Goal: Task Accomplishment & Management: Complete application form

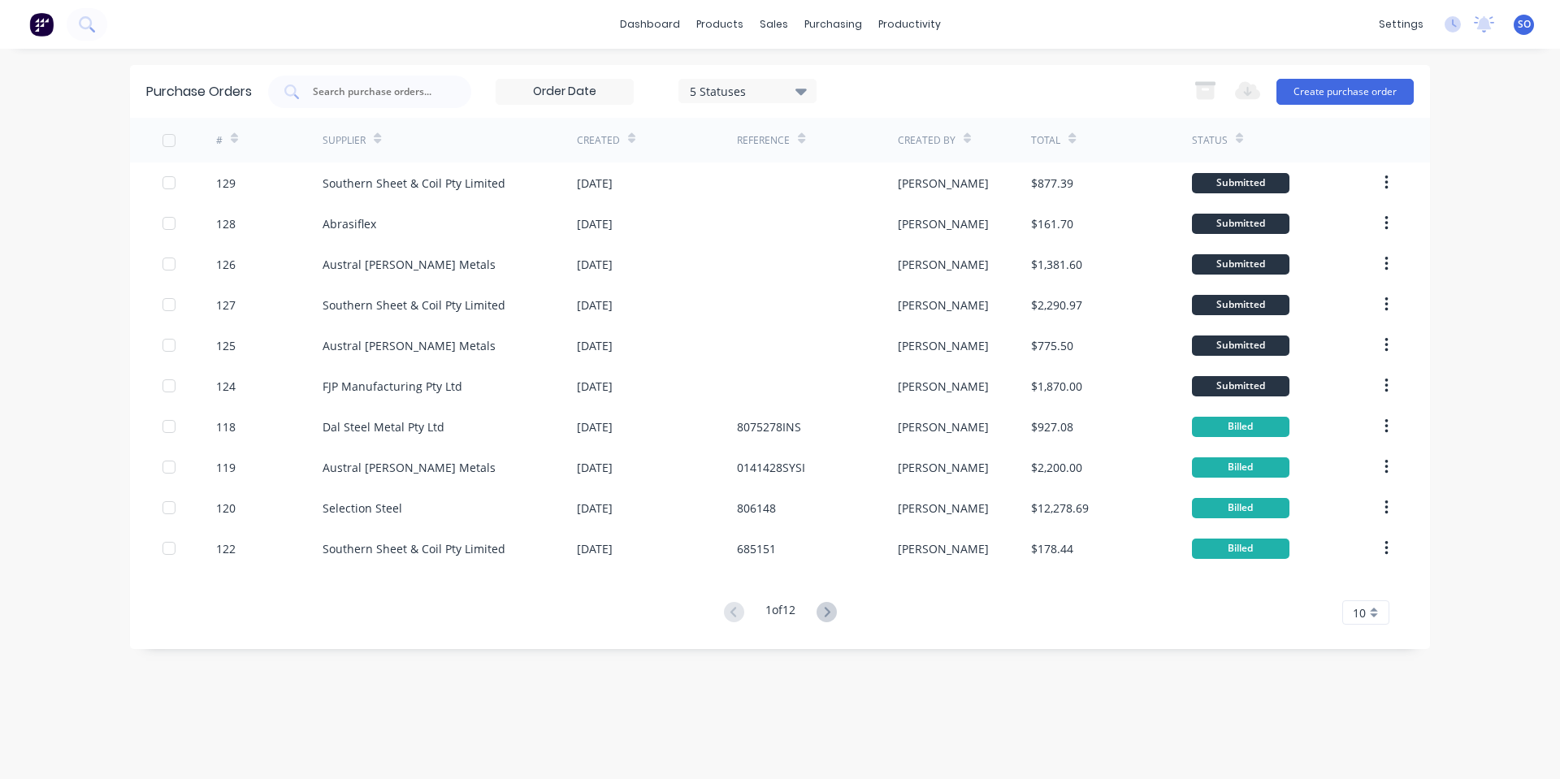
click at [535, 726] on div "Purchase Orders 5 Statuses 5 Statuses Export to Excel (XLSX) Create purchase or…" at bounding box center [780, 414] width 1300 height 698
click at [570, 709] on div "Purchase Orders 5 Statuses 5 Statuses Export to Excel (XLSX) Create purchase or…" at bounding box center [780, 414] width 1300 height 698
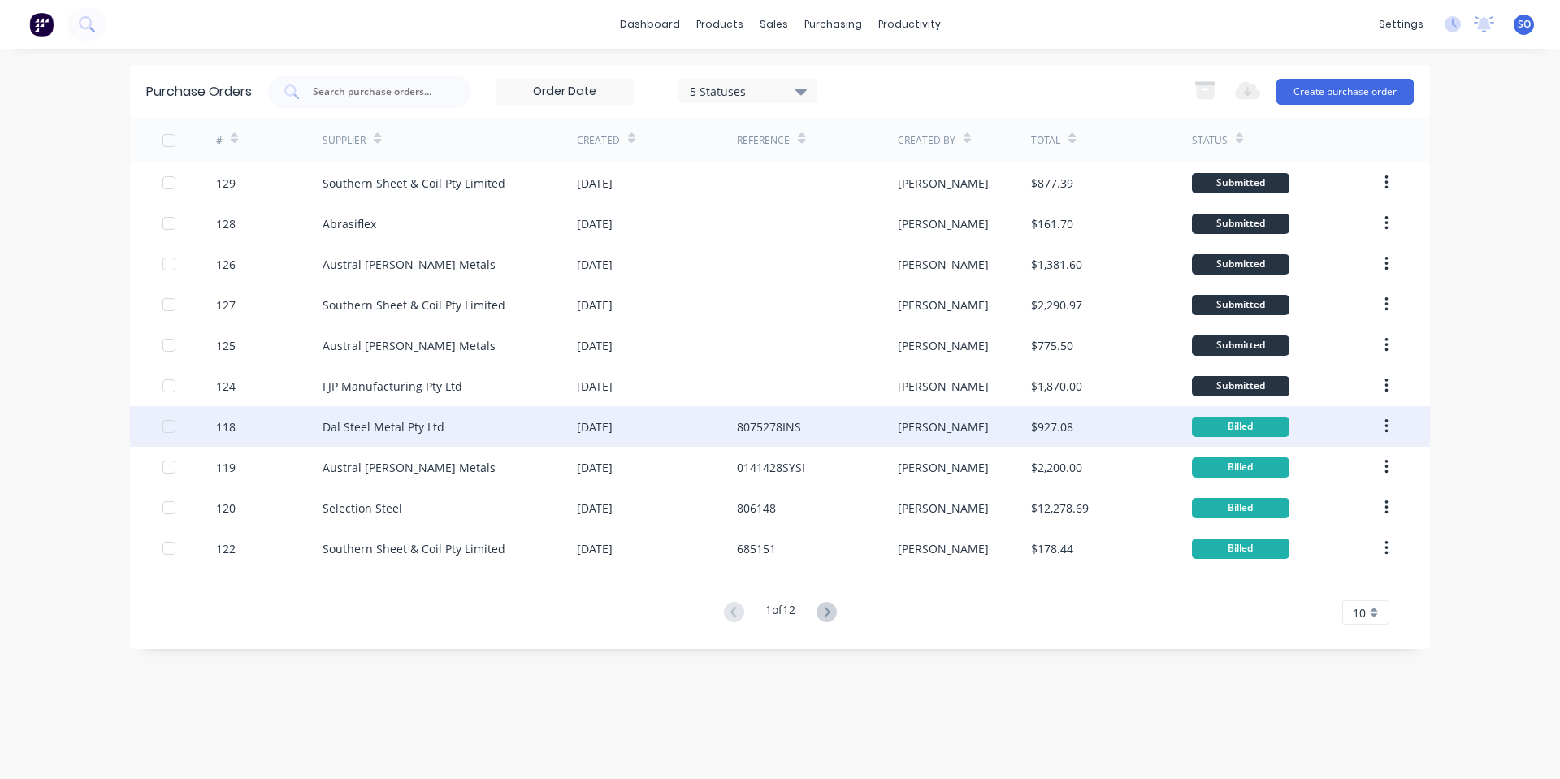
drag, startPoint x: 521, startPoint y: 739, endPoint x: 660, endPoint y: 432, distance: 337.1
click at [529, 729] on div "Purchase Orders 5 Statuses 5 Statuses Export to Excel (XLSX) Create purchase or…" at bounding box center [780, 414] width 1300 height 698
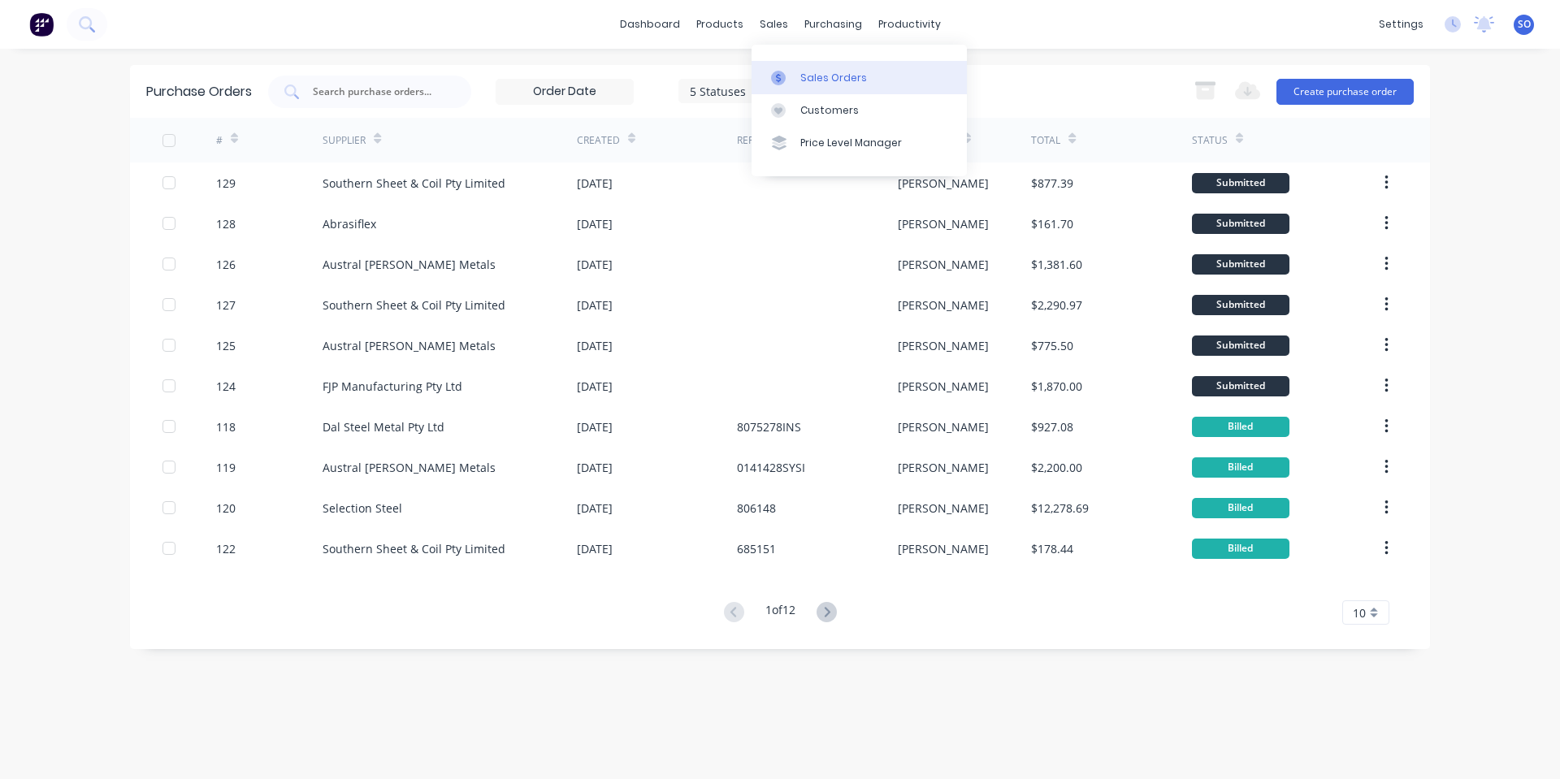
click at [792, 80] on div at bounding box center [783, 78] width 24 height 15
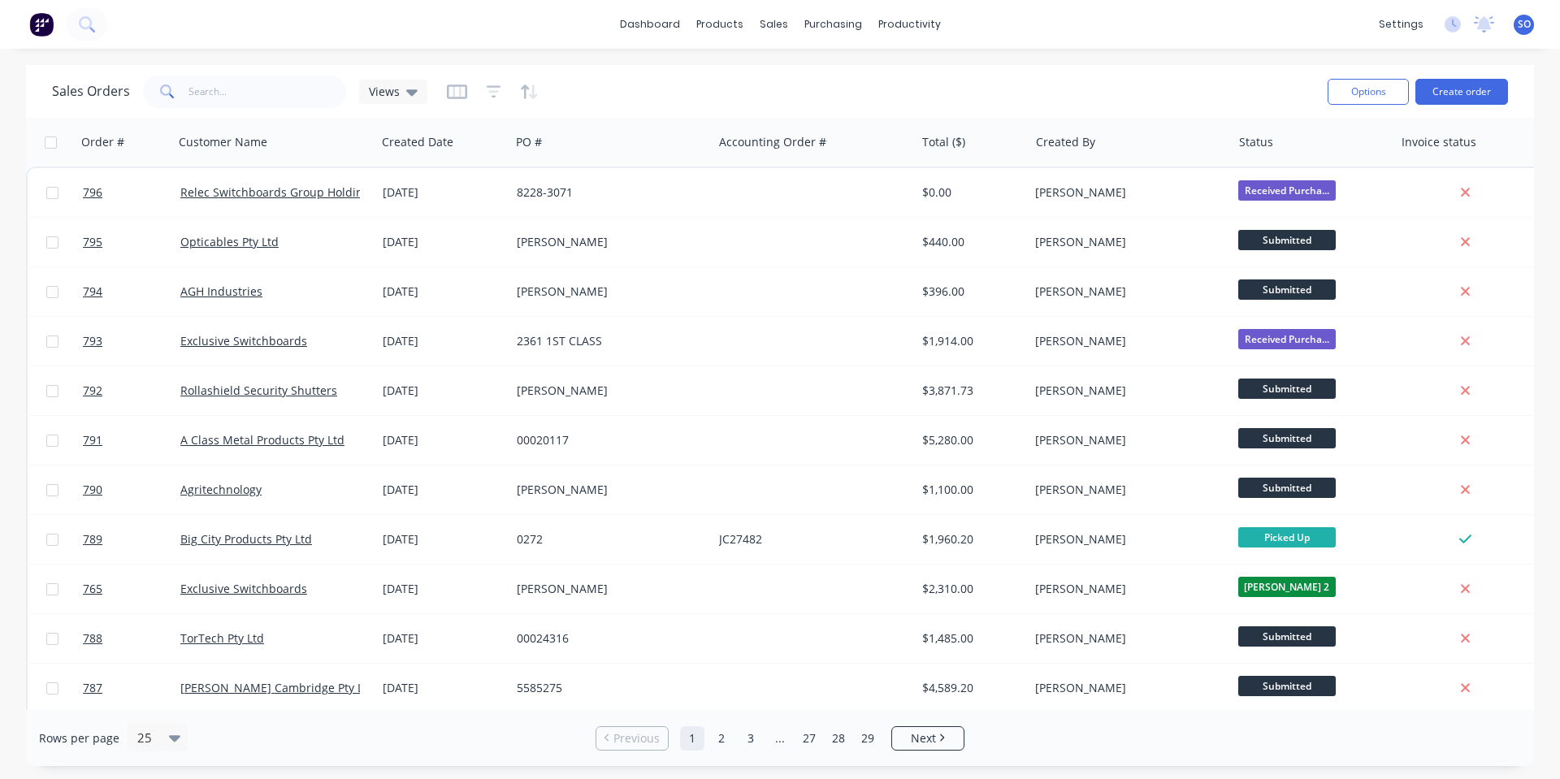
click at [836, 96] on div "Sales Orders Views" at bounding box center [683, 92] width 1263 height 40
click at [1487, 90] on button "Create order" at bounding box center [1461, 92] width 93 height 26
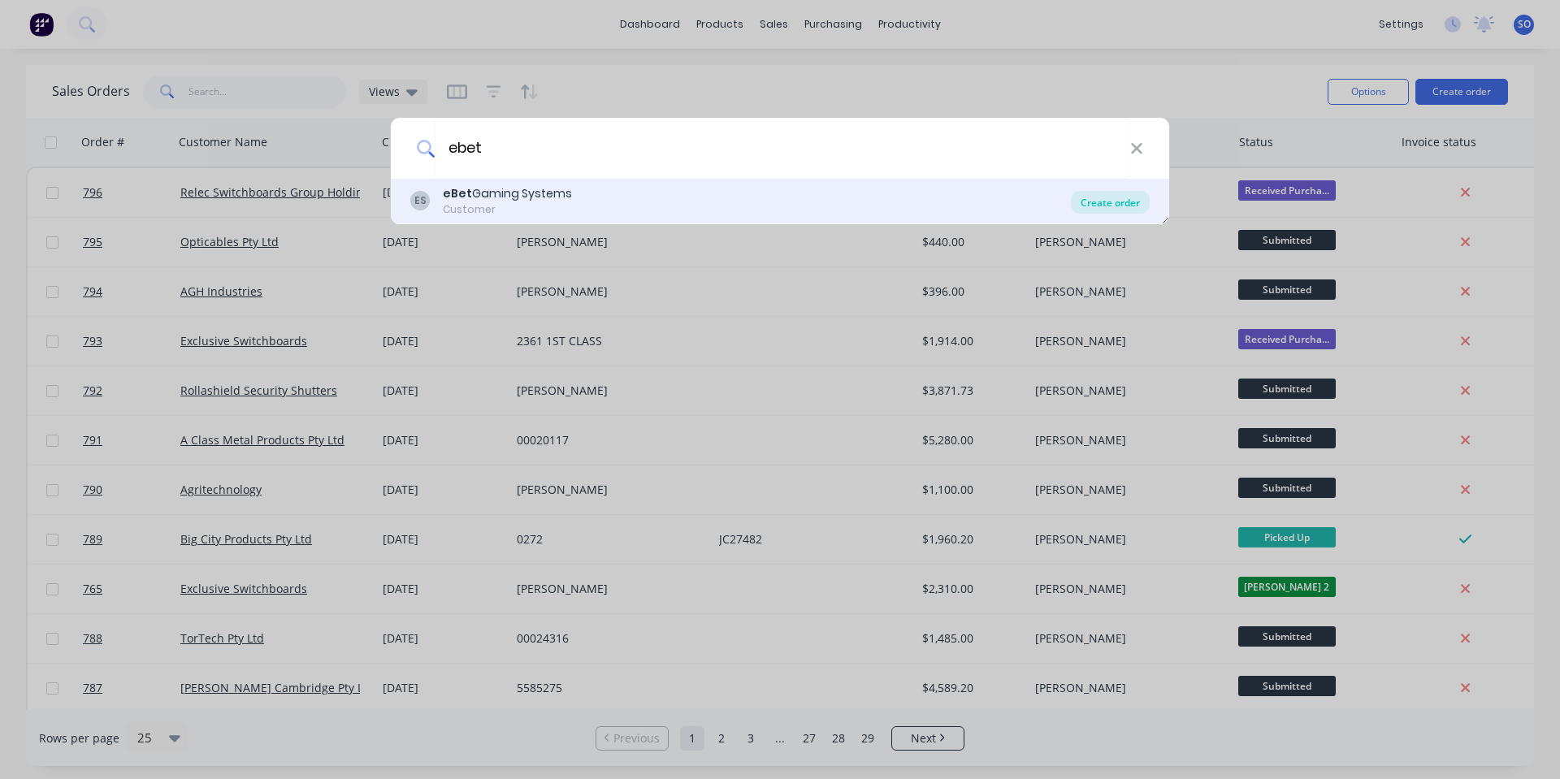
type input "ebet"
click at [1107, 205] on div "Create order" at bounding box center [1110, 202] width 79 height 23
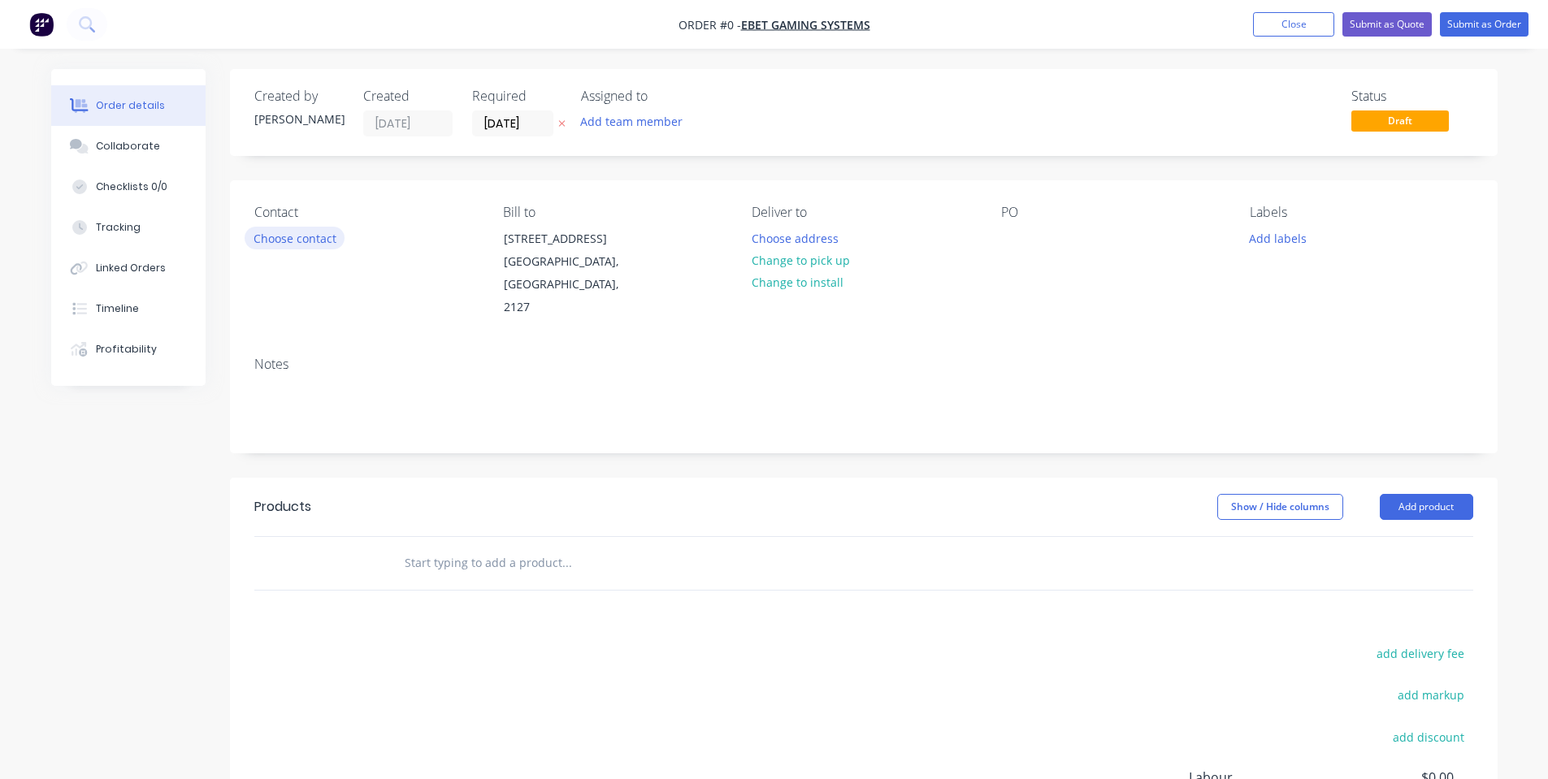
click at [306, 233] on button "Choose contact" at bounding box center [295, 238] width 100 height 22
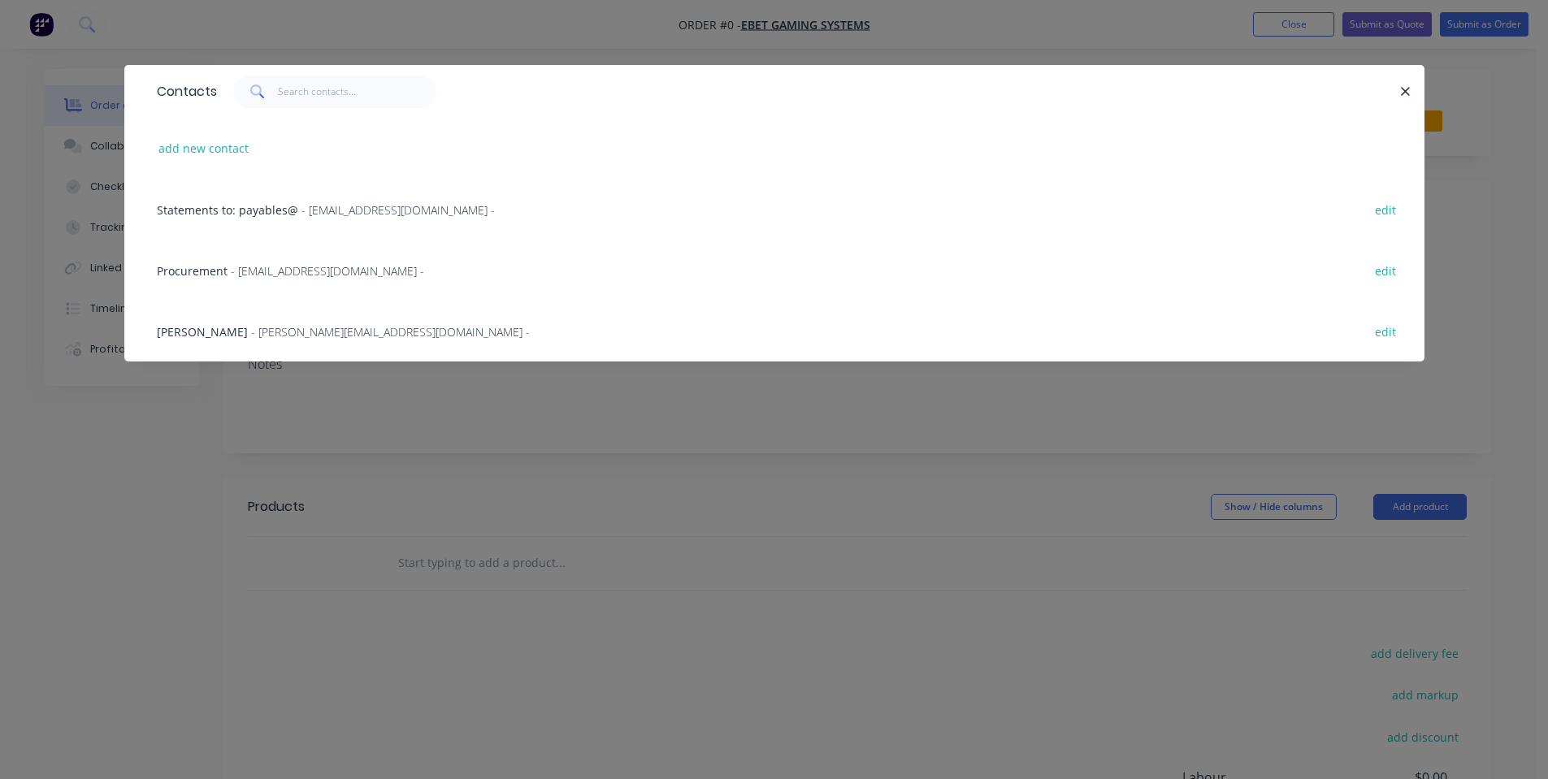
click at [326, 264] on span "- [EMAIL_ADDRESS][DOMAIN_NAME] -" at bounding box center [327, 270] width 193 height 15
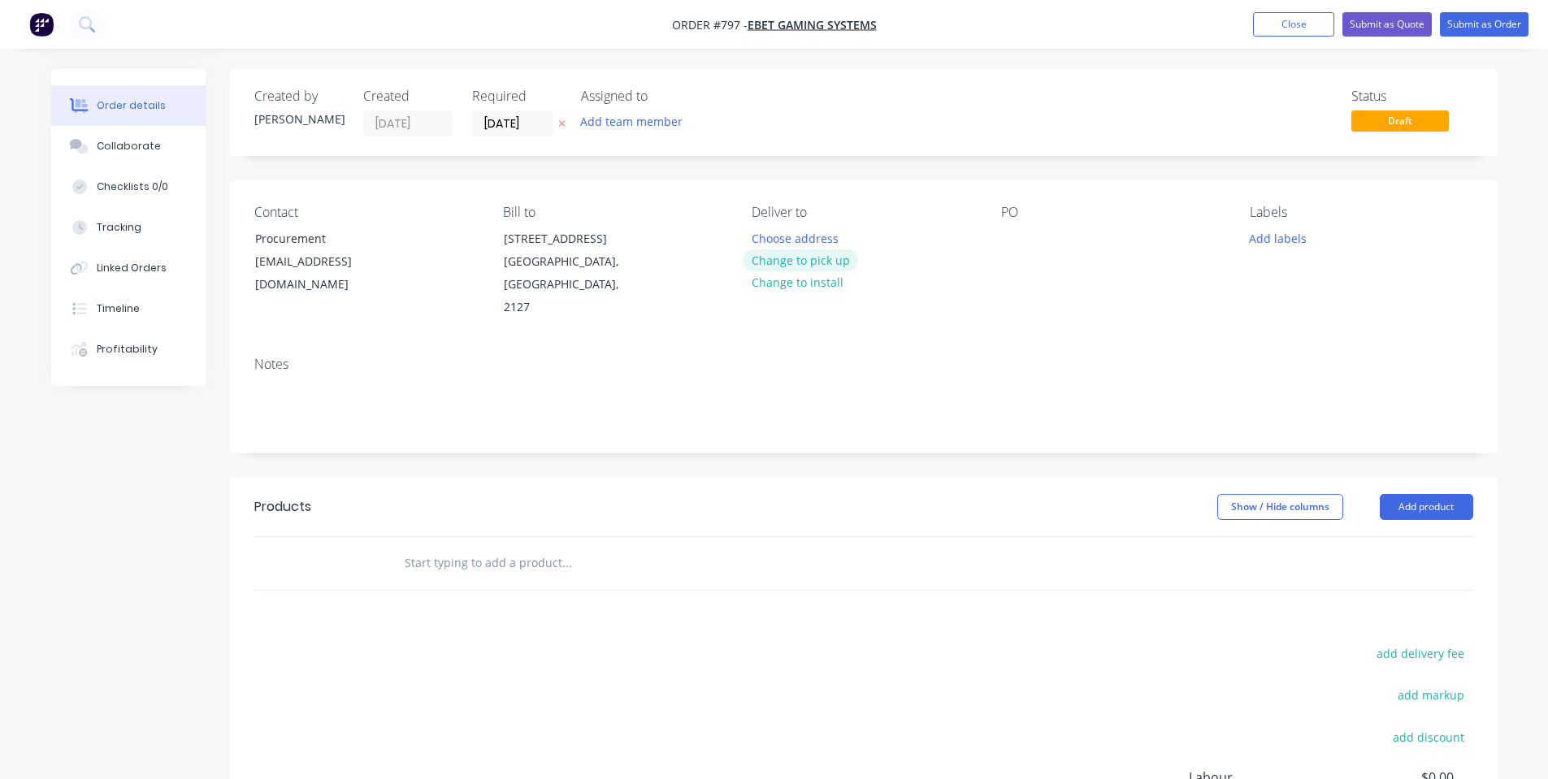
click at [776, 262] on button "Change to pick up" at bounding box center [800, 260] width 115 height 22
click at [1014, 245] on div at bounding box center [1014, 239] width 26 height 24
click at [837, 262] on button "Change to delivery" at bounding box center [802, 261] width 119 height 22
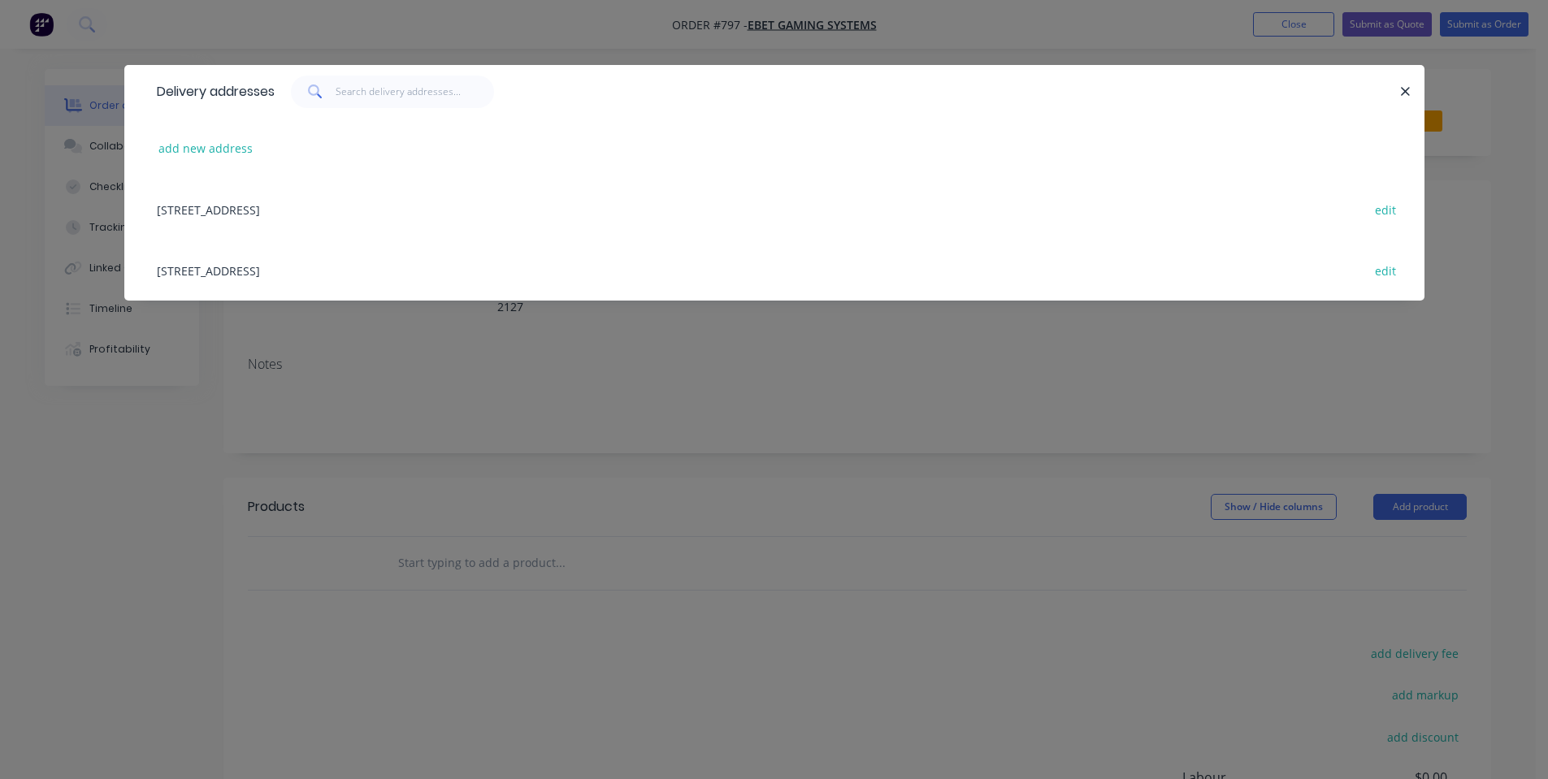
click at [229, 221] on div "[STREET_ADDRESS] edit" at bounding box center [774, 209] width 1251 height 61
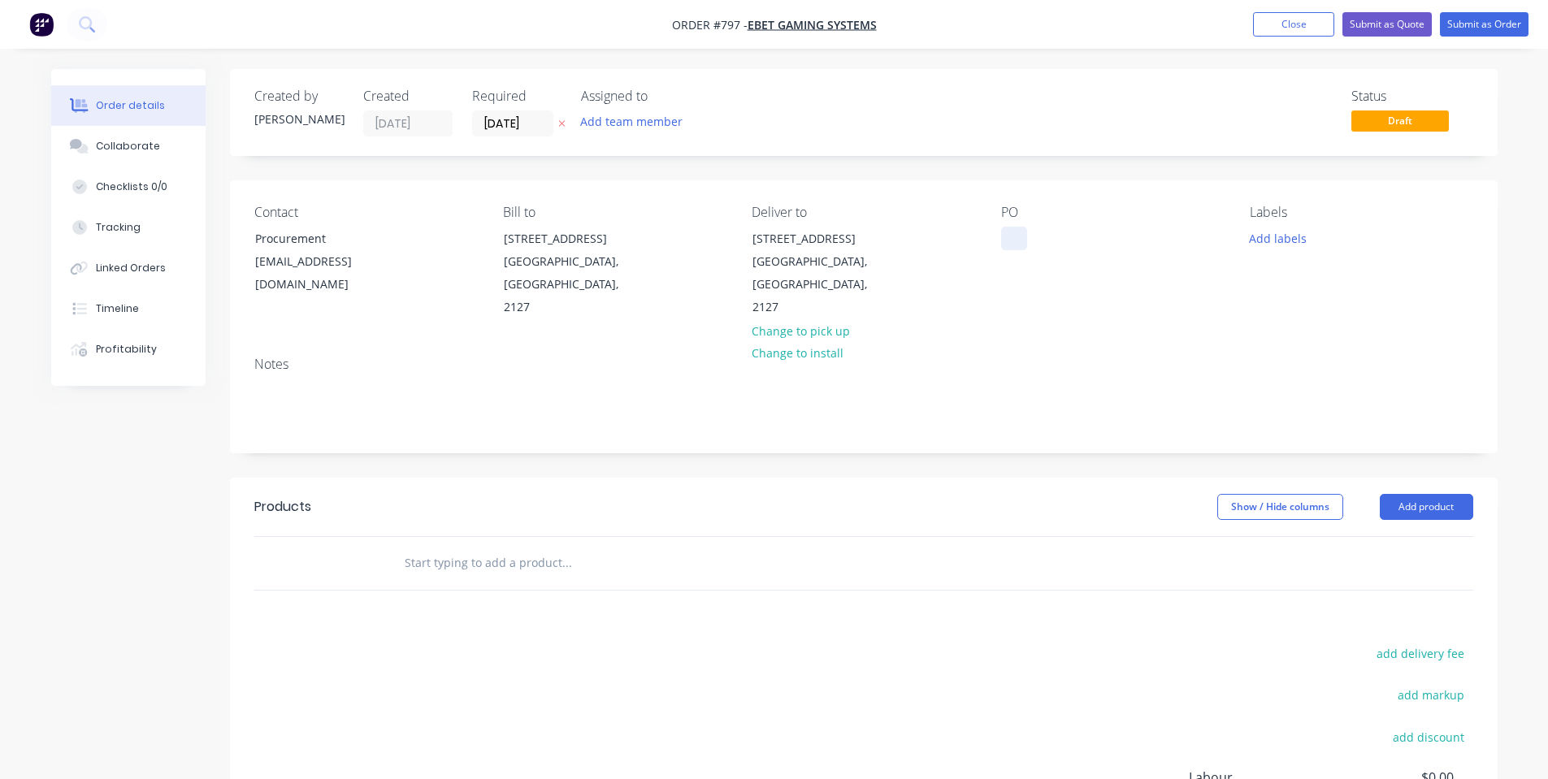
click at [1021, 245] on div at bounding box center [1014, 239] width 26 height 24
click at [1259, 226] on div "Labels Add labels" at bounding box center [1361, 262] width 223 height 115
click at [1273, 231] on button "Add labels" at bounding box center [1278, 238] width 75 height 22
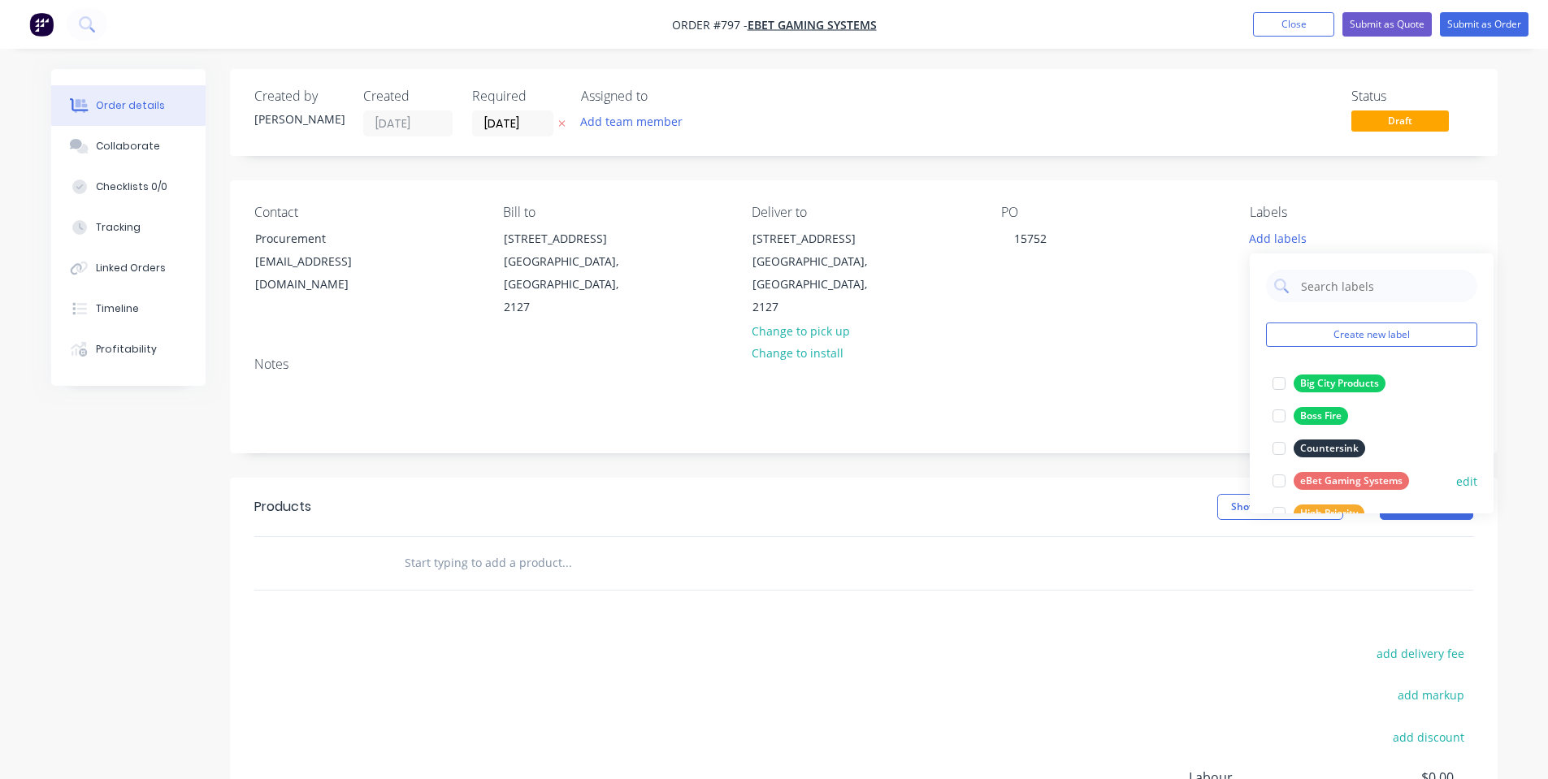
click at [1361, 484] on div "eBet Gaming Systems" at bounding box center [1351, 481] width 115 height 18
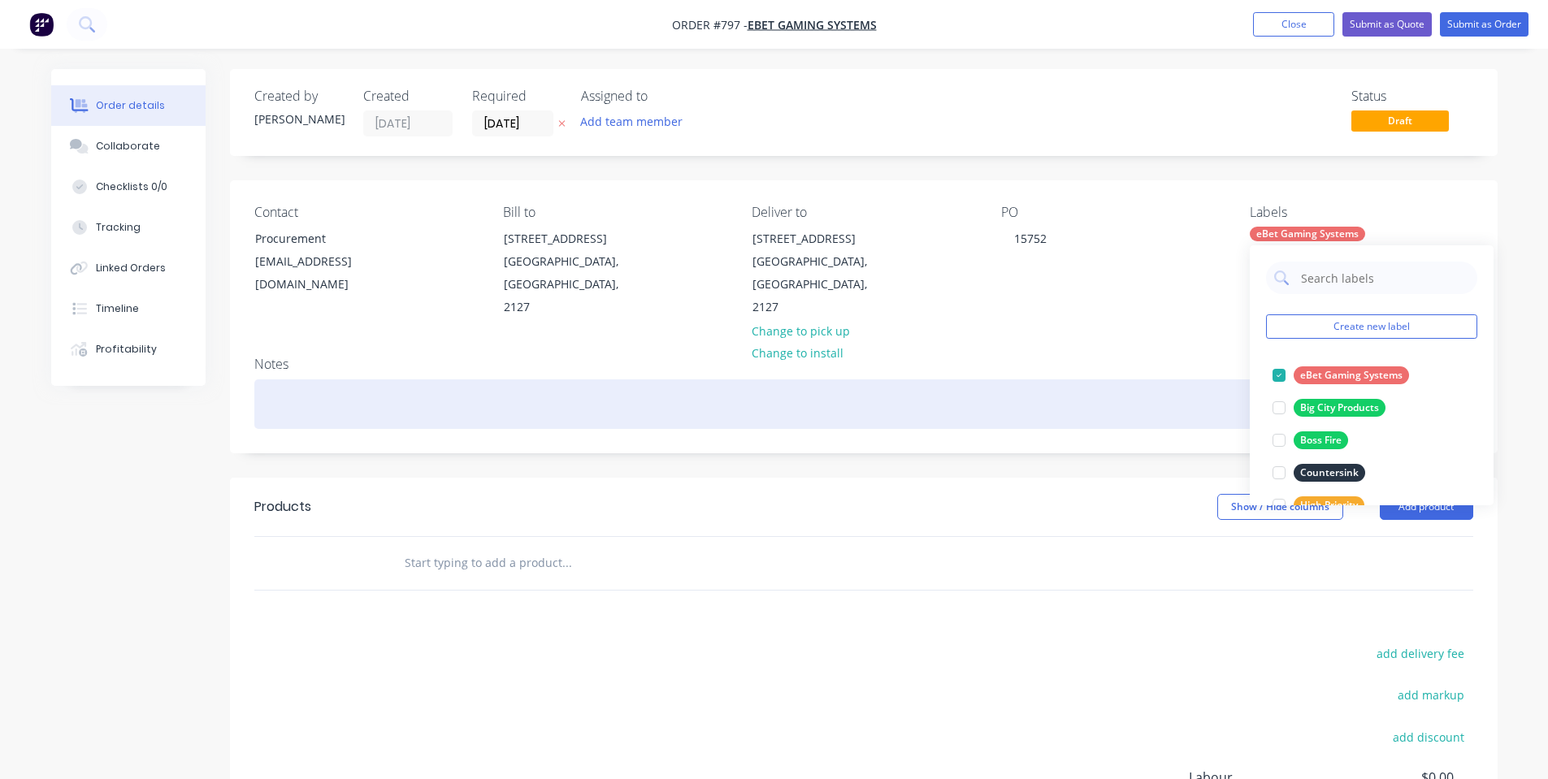
click at [1114, 379] on div at bounding box center [863, 404] width 1219 height 50
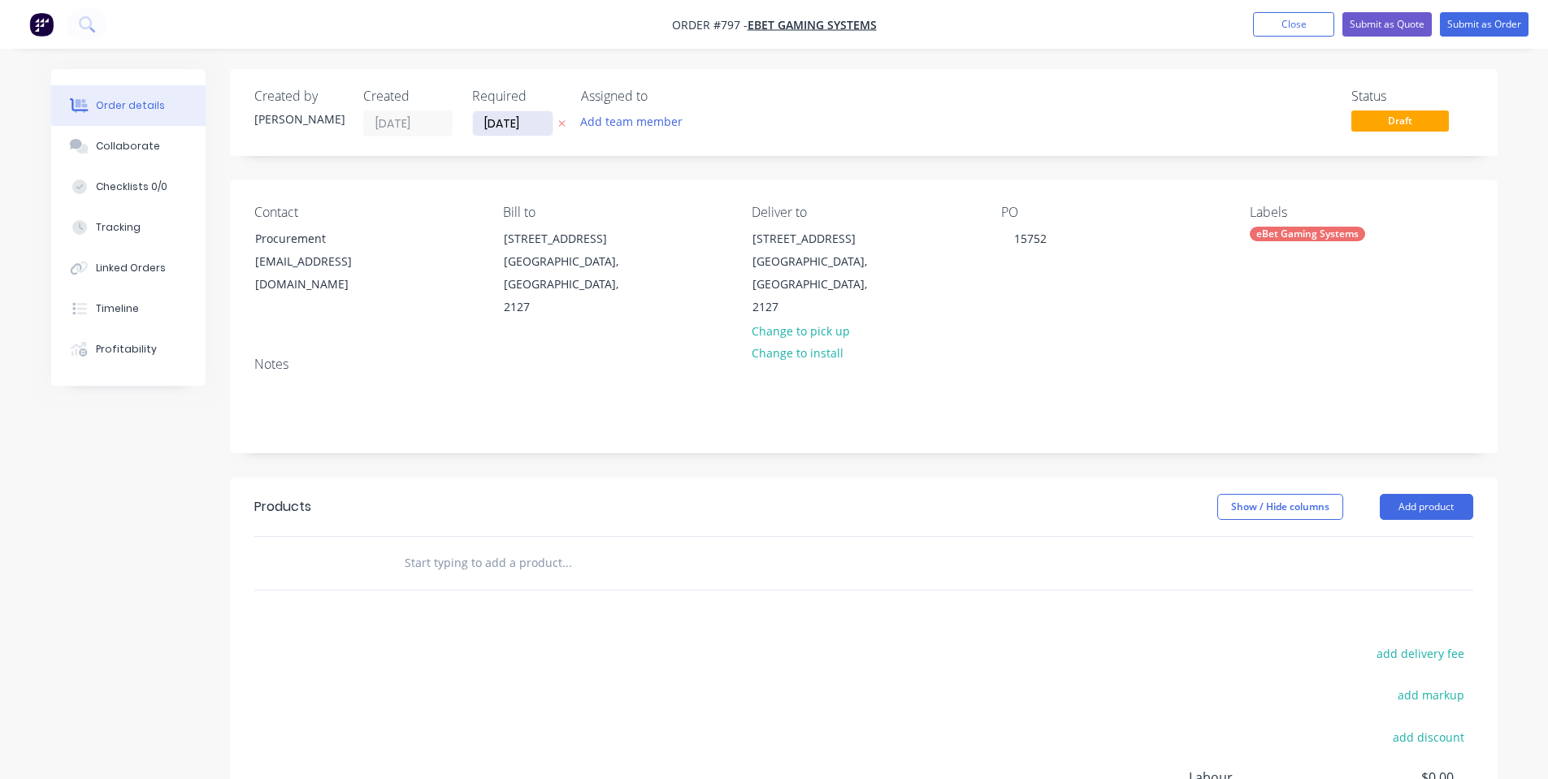
click at [502, 119] on input "[DATE]" at bounding box center [513, 123] width 80 height 24
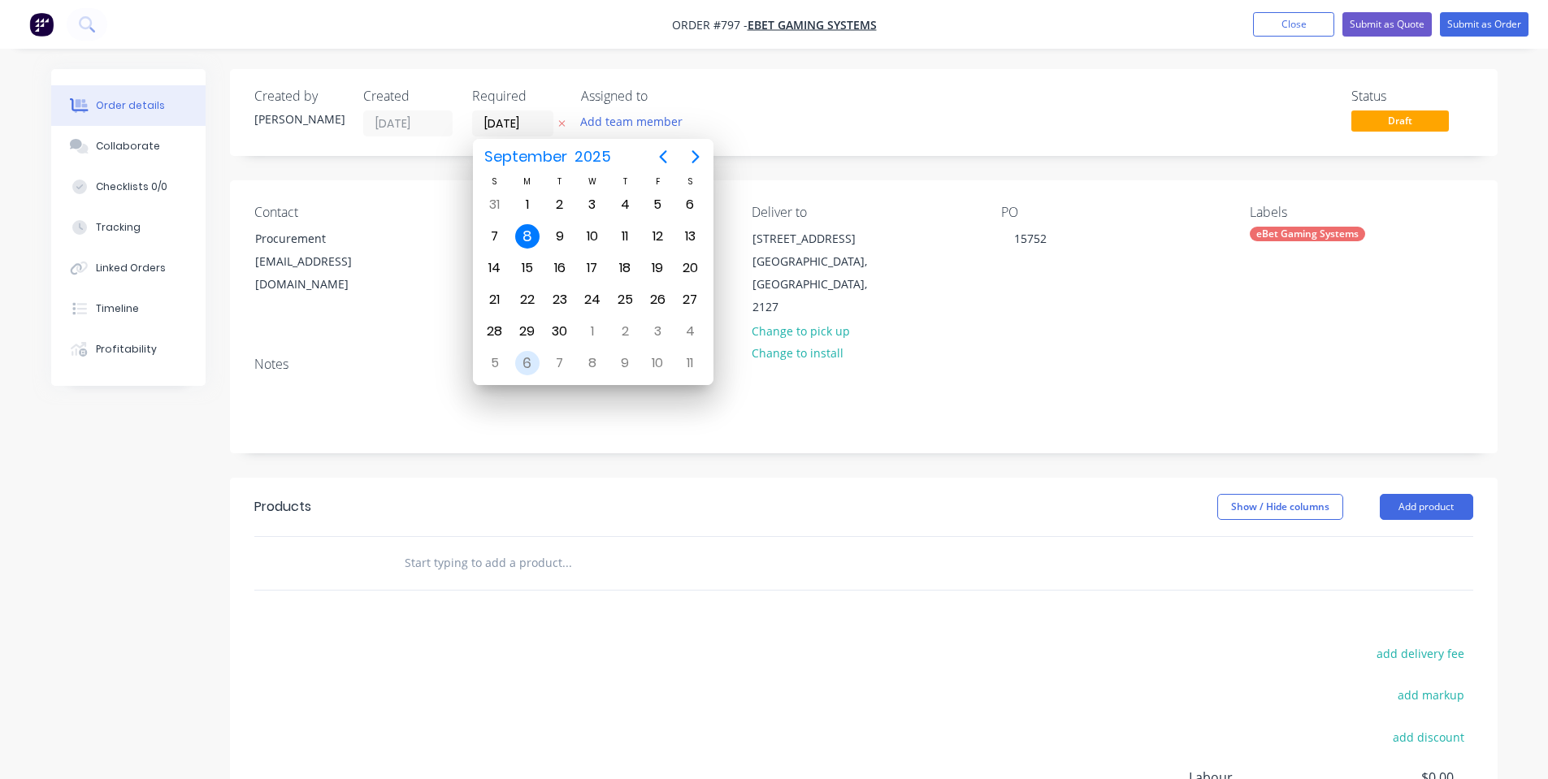
click at [522, 351] on div "6" at bounding box center [527, 363] width 24 height 24
type input "[DATE]"
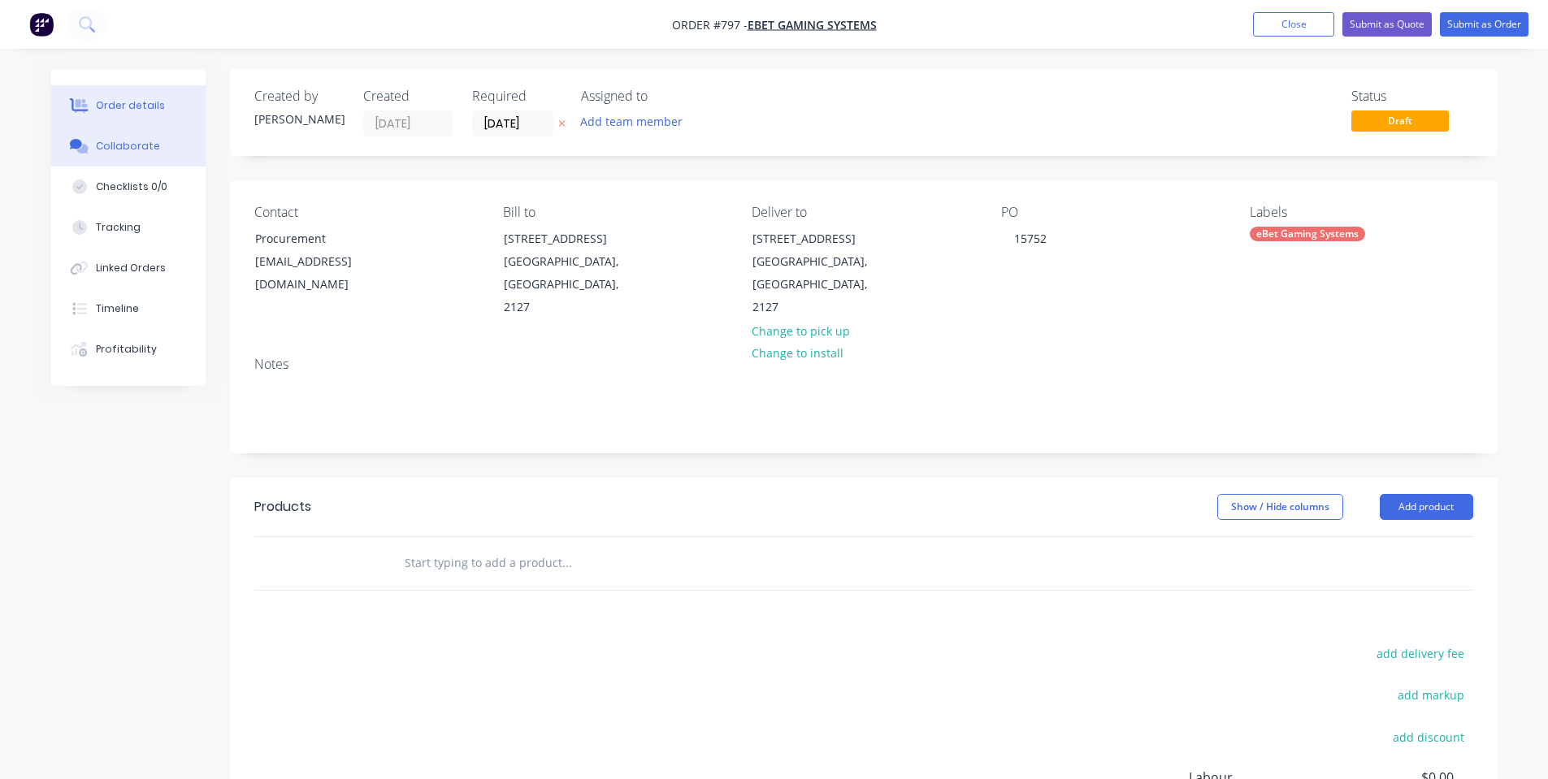
click at [122, 130] on button "Collaborate" at bounding box center [128, 146] width 154 height 41
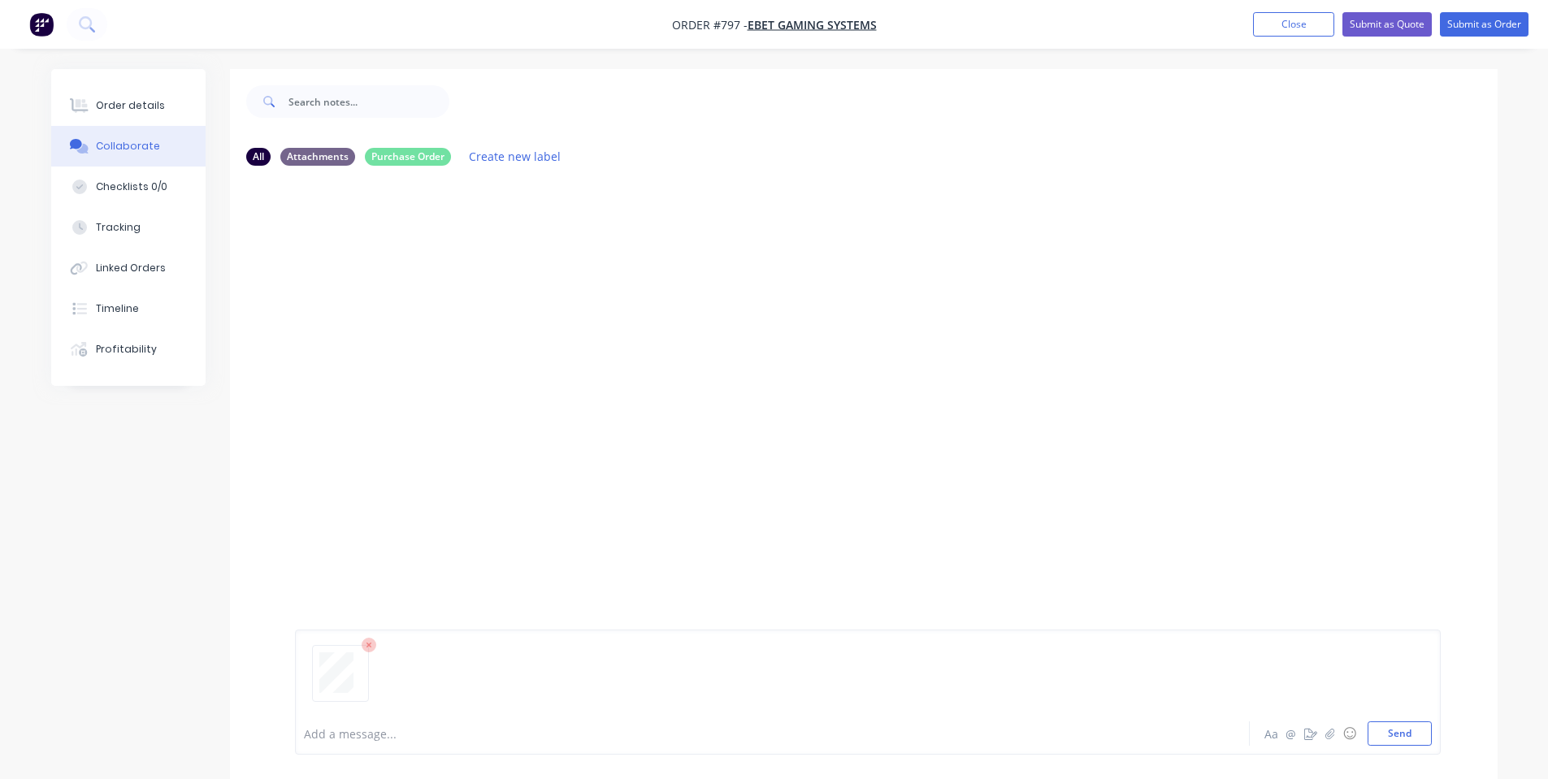
drag, startPoint x: 1376, startPoint y: 733, endPoint x: 1424, endPoint y: 645, distance: 100.0
click at [1376, 733] on button "Send" at bounding box center [1399, 734] width 64 height 24
click at [107, 107] on div "Order details" at bounding box center [130, 105] width 69 height 15
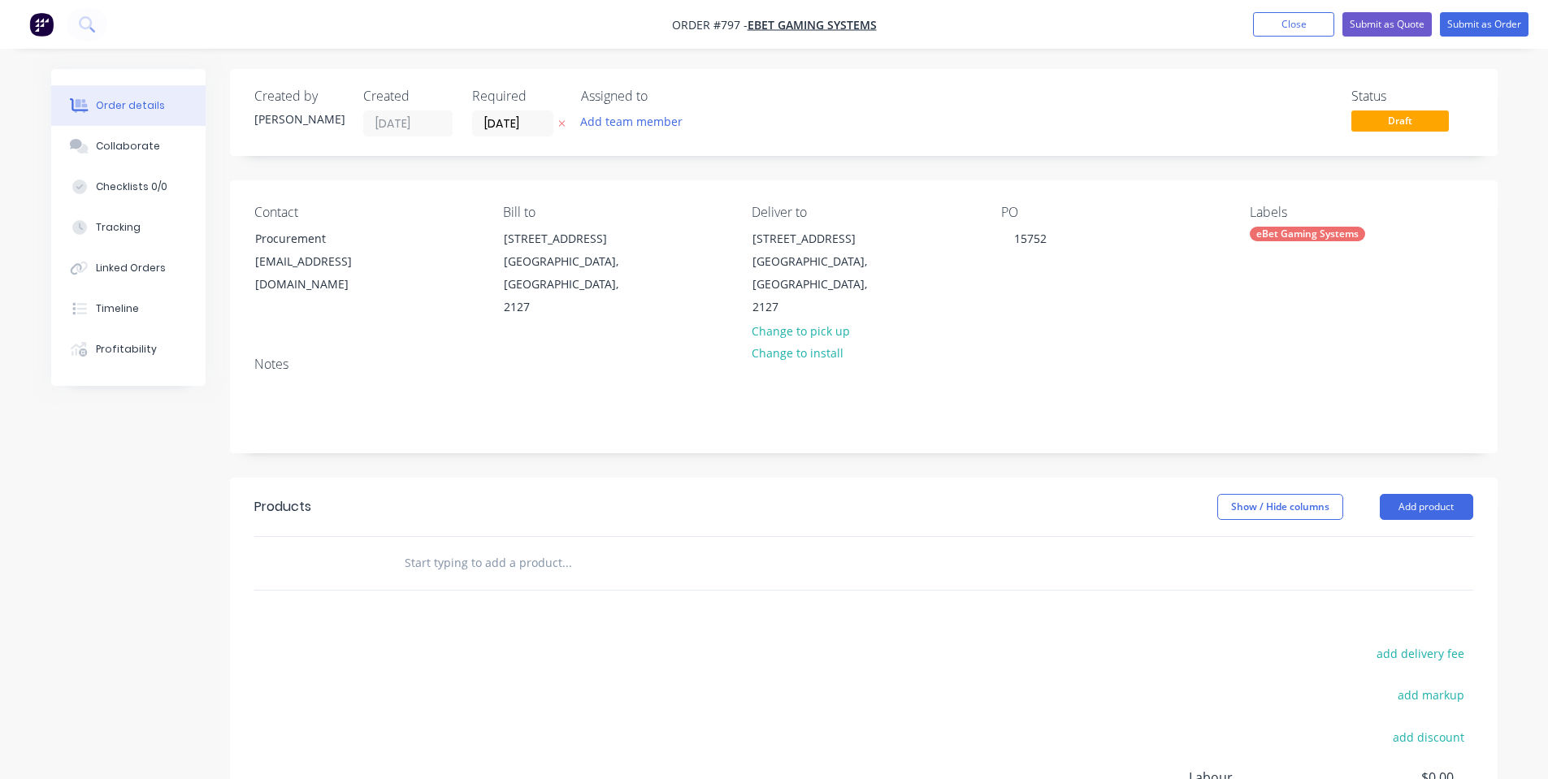
click at [505, 547] on input "text" at bounding box center [566, 563] width 325 height 33
type input "184-005 | MTLSPTDELBOX | Deluxe Ticket Spitter Metal Box (Case)"
click at [620, 599] on button "Add 184-005 | MTLSPTDELBOX | Deluxe Ticket Spitter Metal Box (Case) to order" at bounding box center [654, 632] width 488 height 67
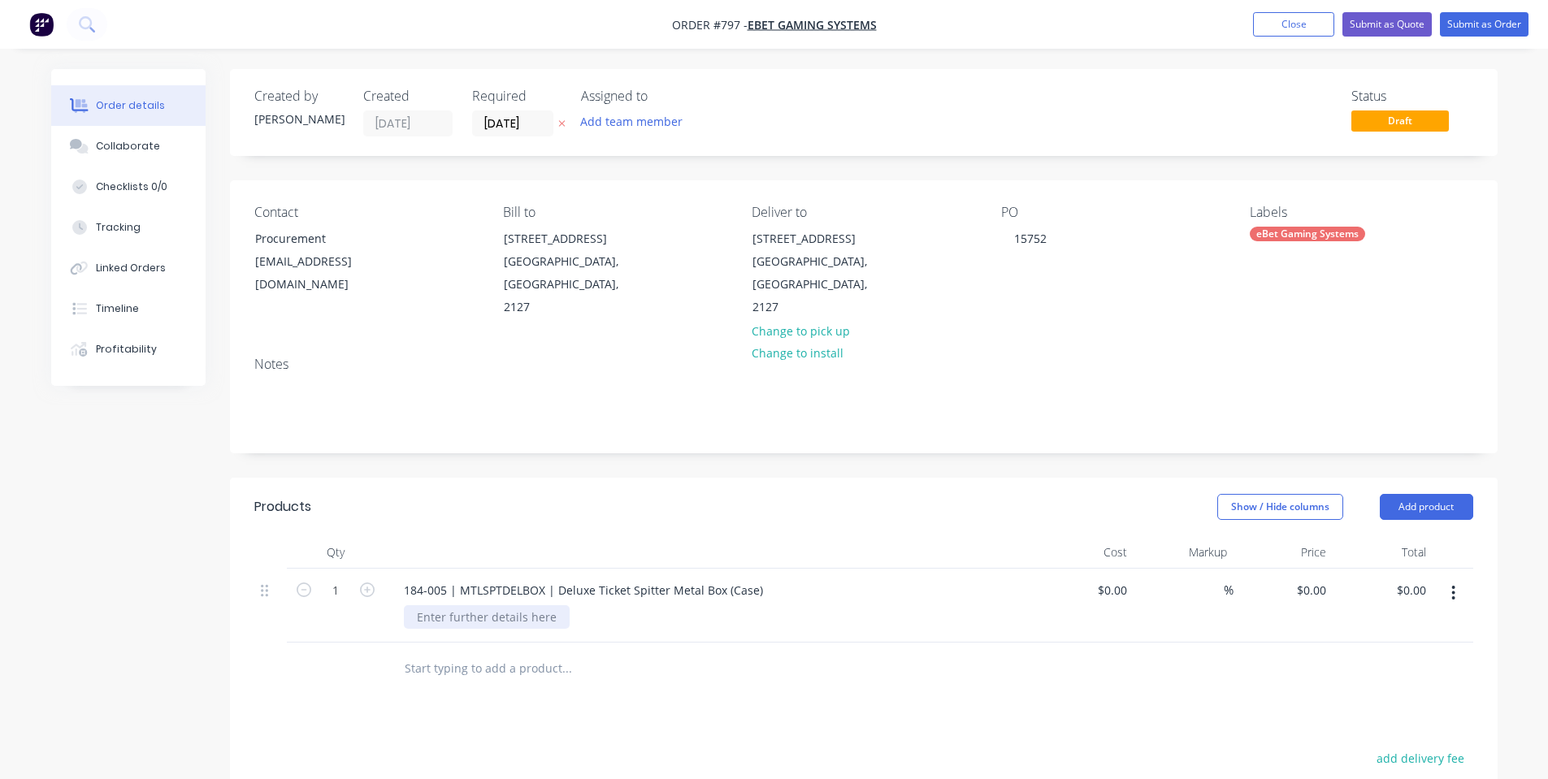
click at [527, 605] on div at bounding box center [487, 617] width 166 height 24
drag, startPoint x: 683, startPoint y: 520, endPoint x: 722, endPoint y: 475, distance: 60.5
click at [683, 536] on div at bounding box center [709, 552] width 650 height 33
click at [1322, 579] on input "0" at bounding box center [1313, 591] width 37 height 24
type input "$120.00"
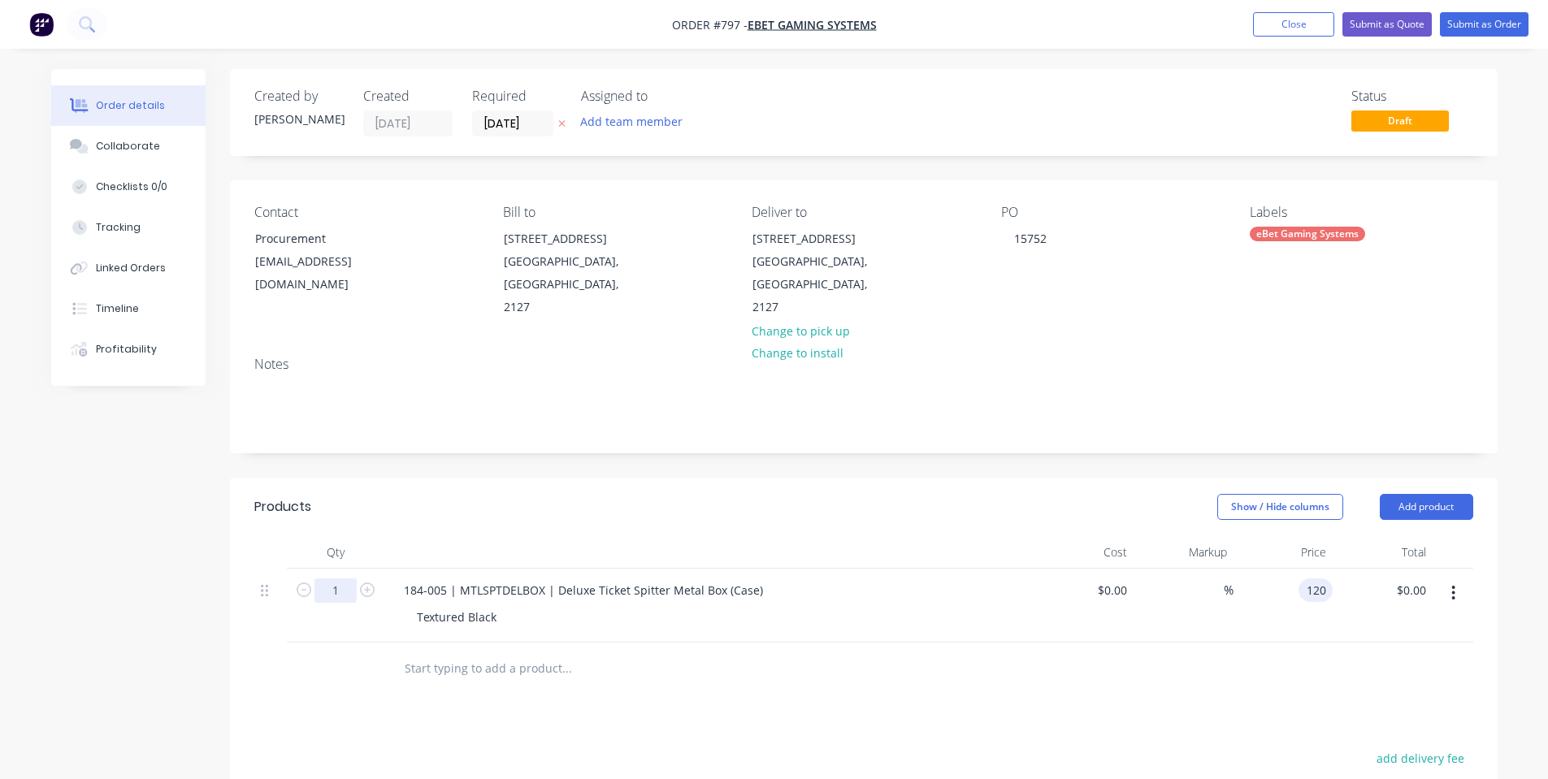
type input "$120.00"
click at [336, 579] on input "1" at bounding box center [335, 591] width 42 height 24
type input "5"
type input "$600.00"
click at [499, 494] on div "Products" at bounding box center [383, 507] width 259 height 26
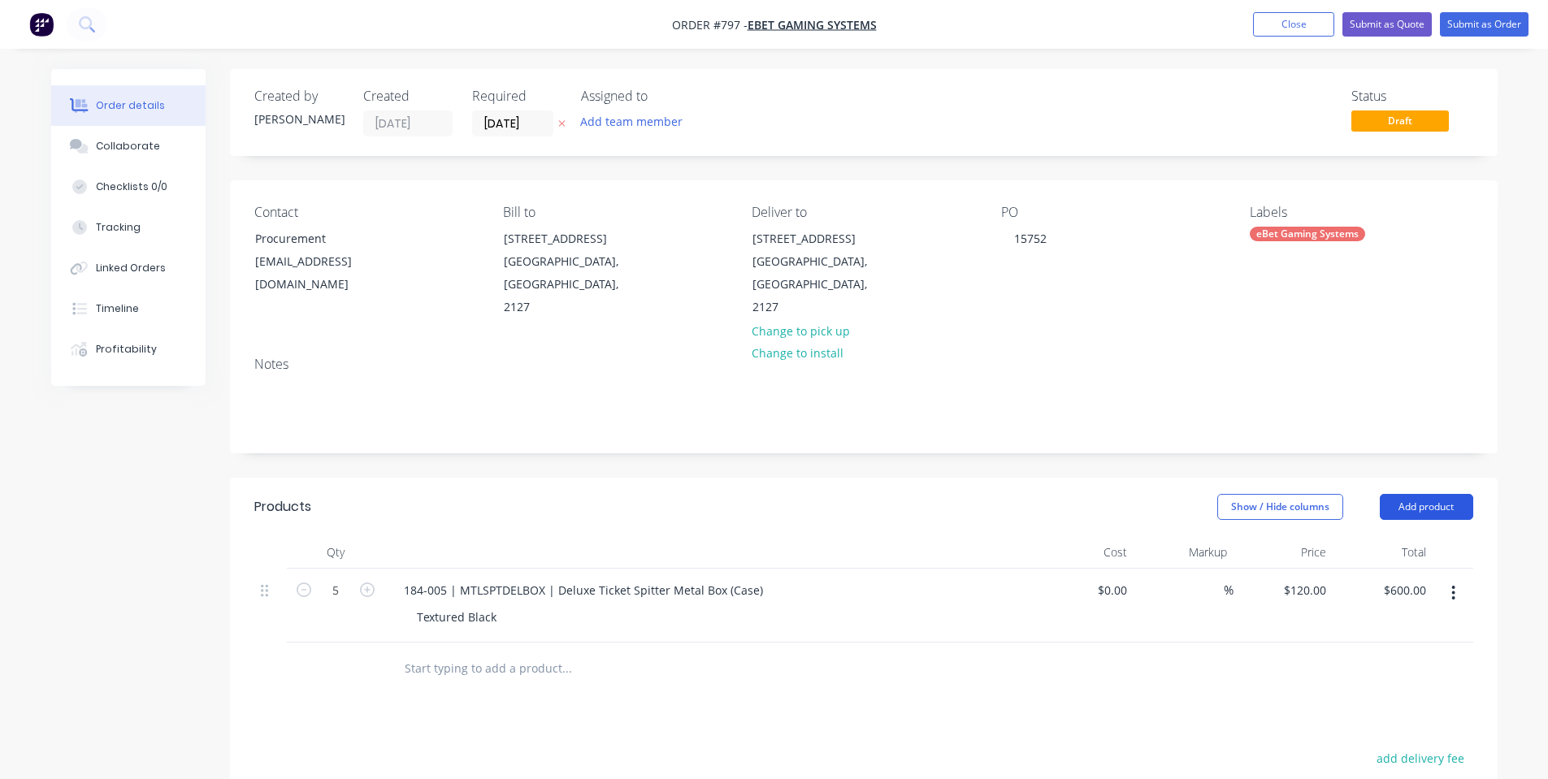
click at [1403, 494] on button "Add product" at bounding box center [1426, 507] width 93 height 26
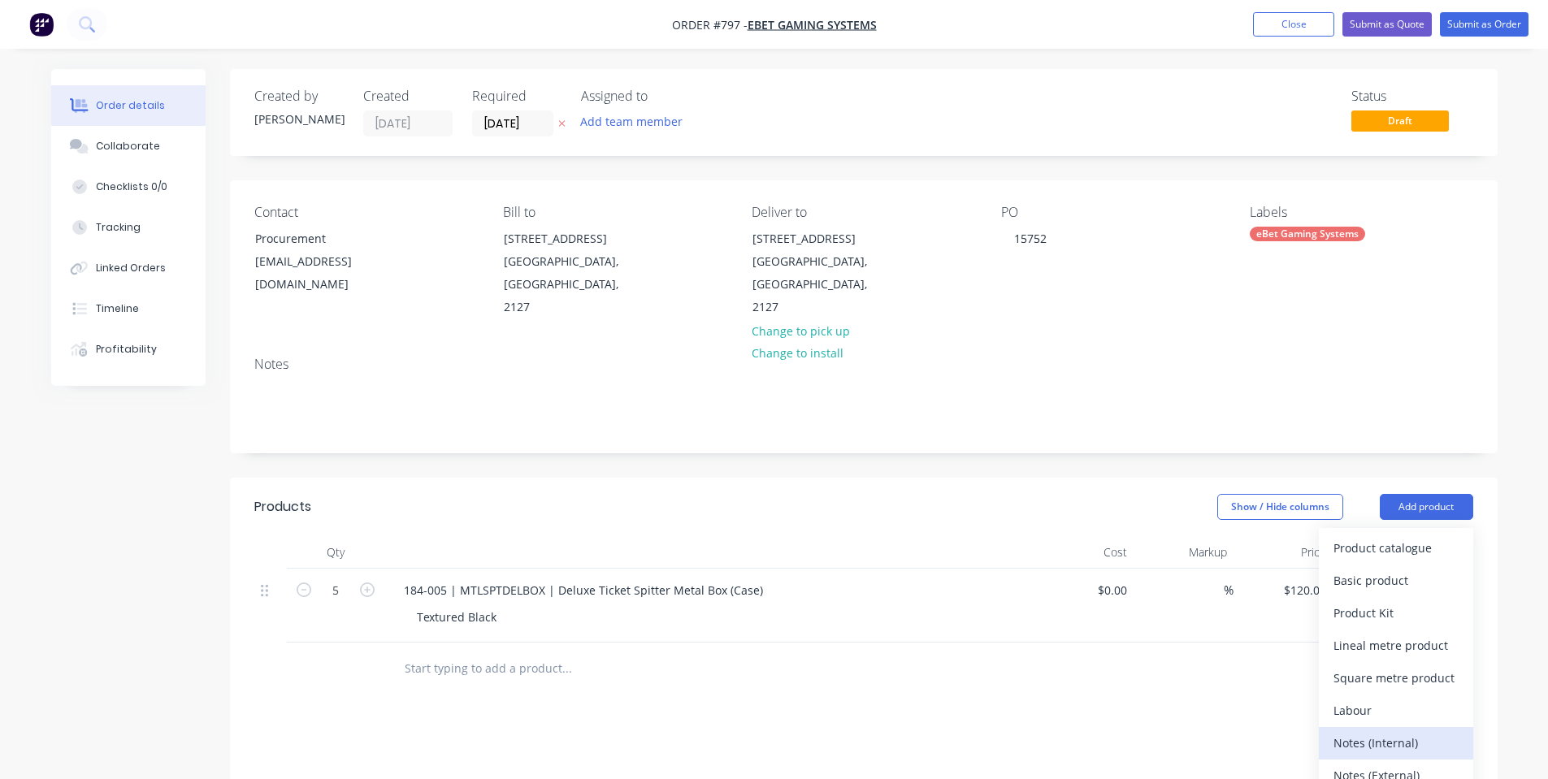
click at [1375, 731] on div "Notes (Internal)" at bounding box center [1395, 743] width 125 height 24
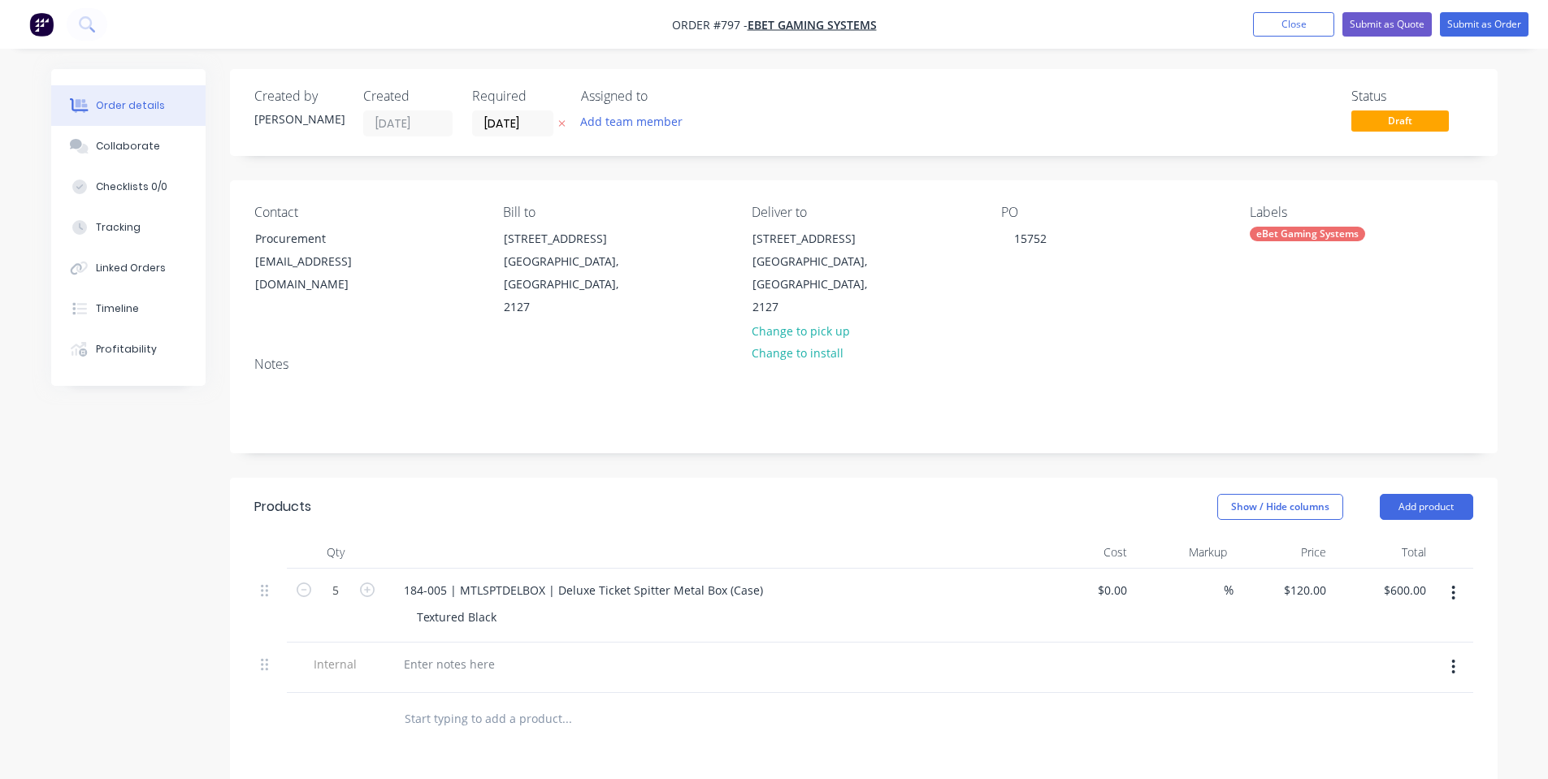
click at [467, 655] on div at bounding box center [709, 668] width 650 height 50
click at [471, 652] on div at bounding box center [449, 664] width 117 height 24
click at [488, 412] on div "Notes" at bounding box center [864, 398] width 1268 height 109
click at [700, 652] on div "[PERSON_NAME]-Power C5 | Bending w/ Hand-Bending | Fastening | Powdercoating | …" at bounding box center [667, 664] width 553 height 24
click at [534, 449] on div "Created by [PERSON_NAME] Created [DATE] Required [DATE] Assigned to Add team me…" at bounding box center [864, 602] width 1268 height 1067
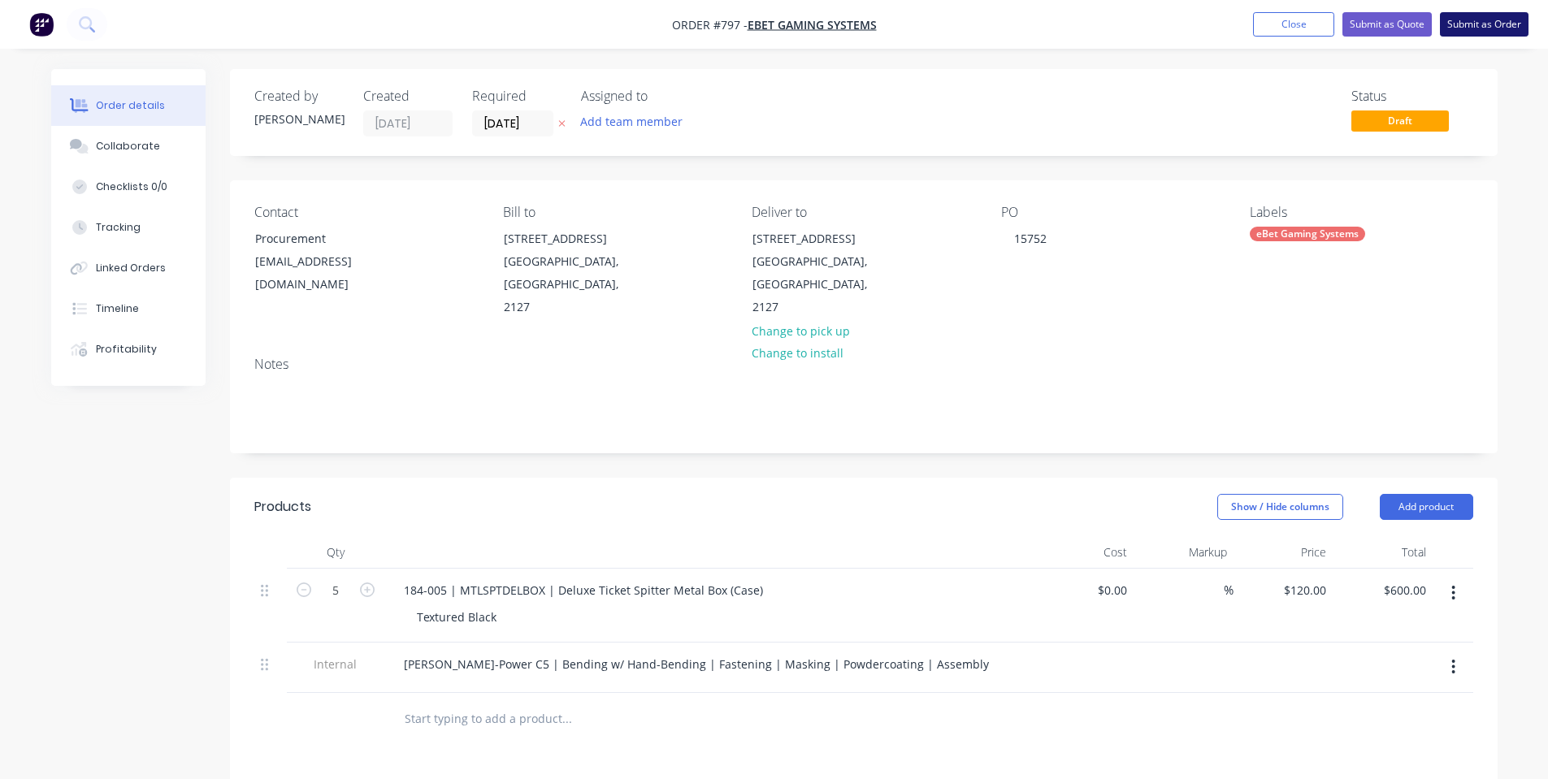
click at [1465, 28] on button "Submit as Order" at bounding box center [1484, 24] width 89 height 24
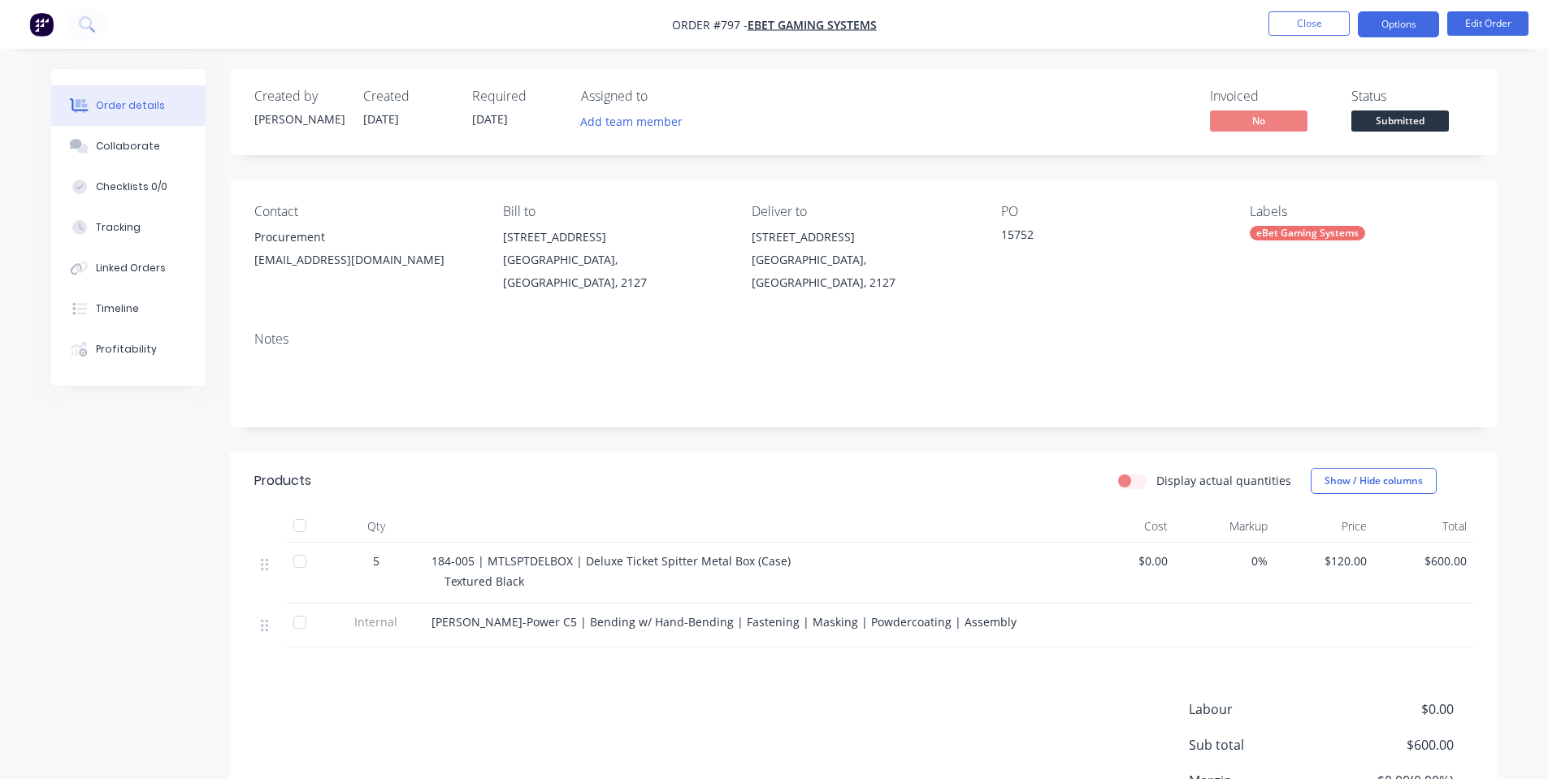
click at [1384, 25] on button "Options" at bounding box center [1398, 24] width 81 height 26
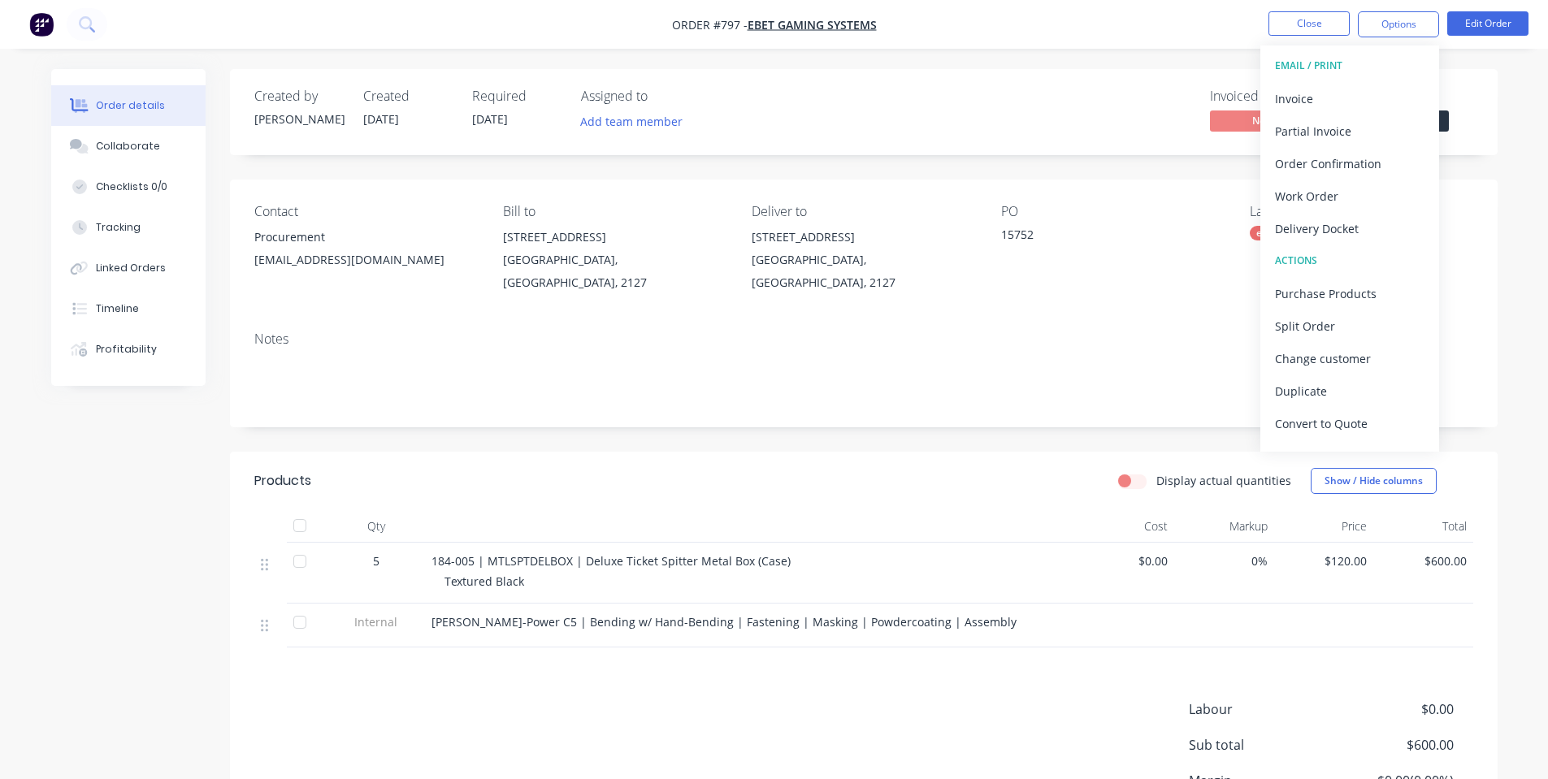
click at [1478, 118] on div "Created by [PERSON_NAME] Created [DATE] Required [DATE] Assigned to Add team me…" at bounding box center [864, 112] width 1268 height 86
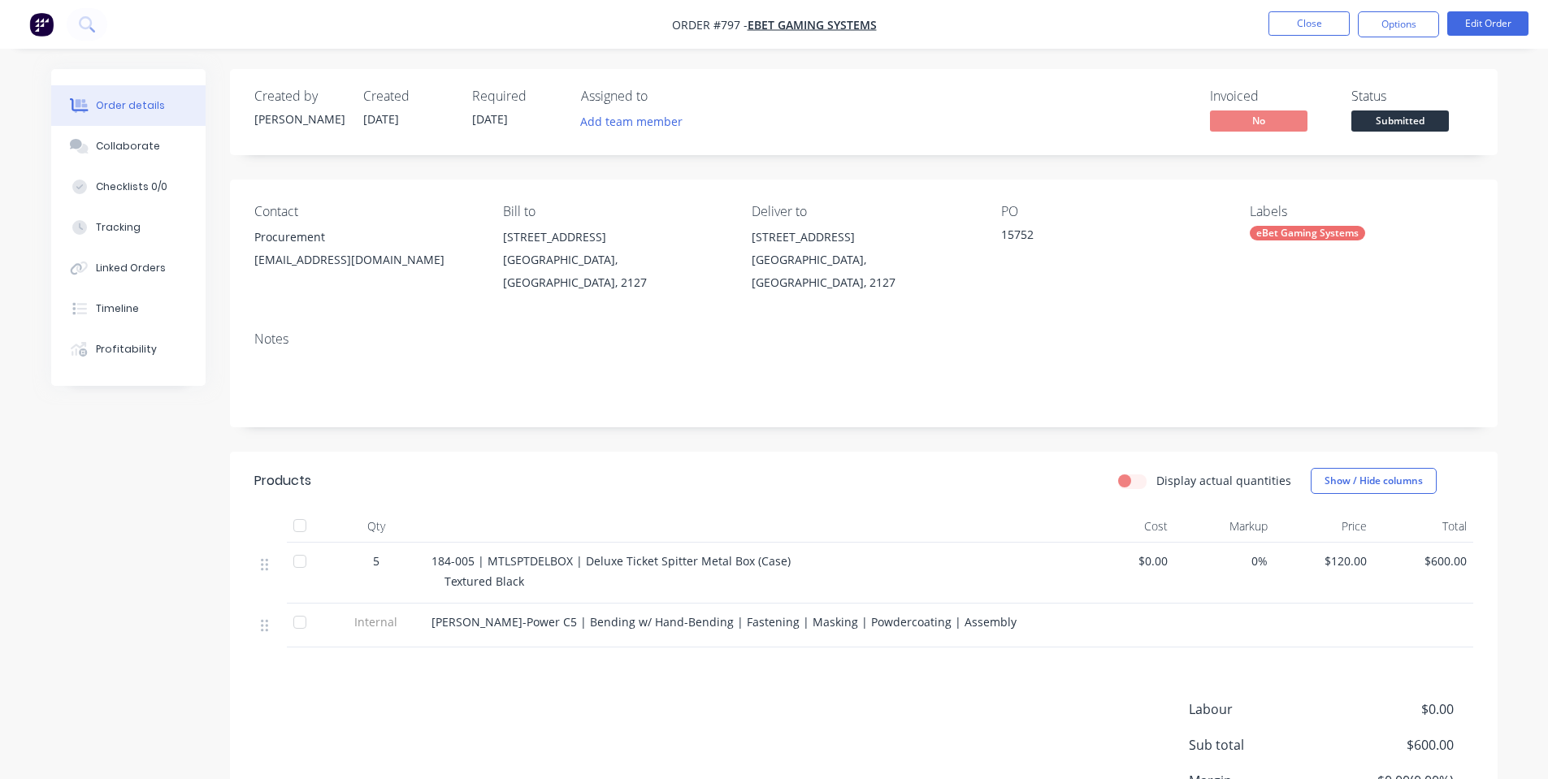
click at [1421, 131] on span "Submitted" at bounding box center [1400, 121] width 98 height 20
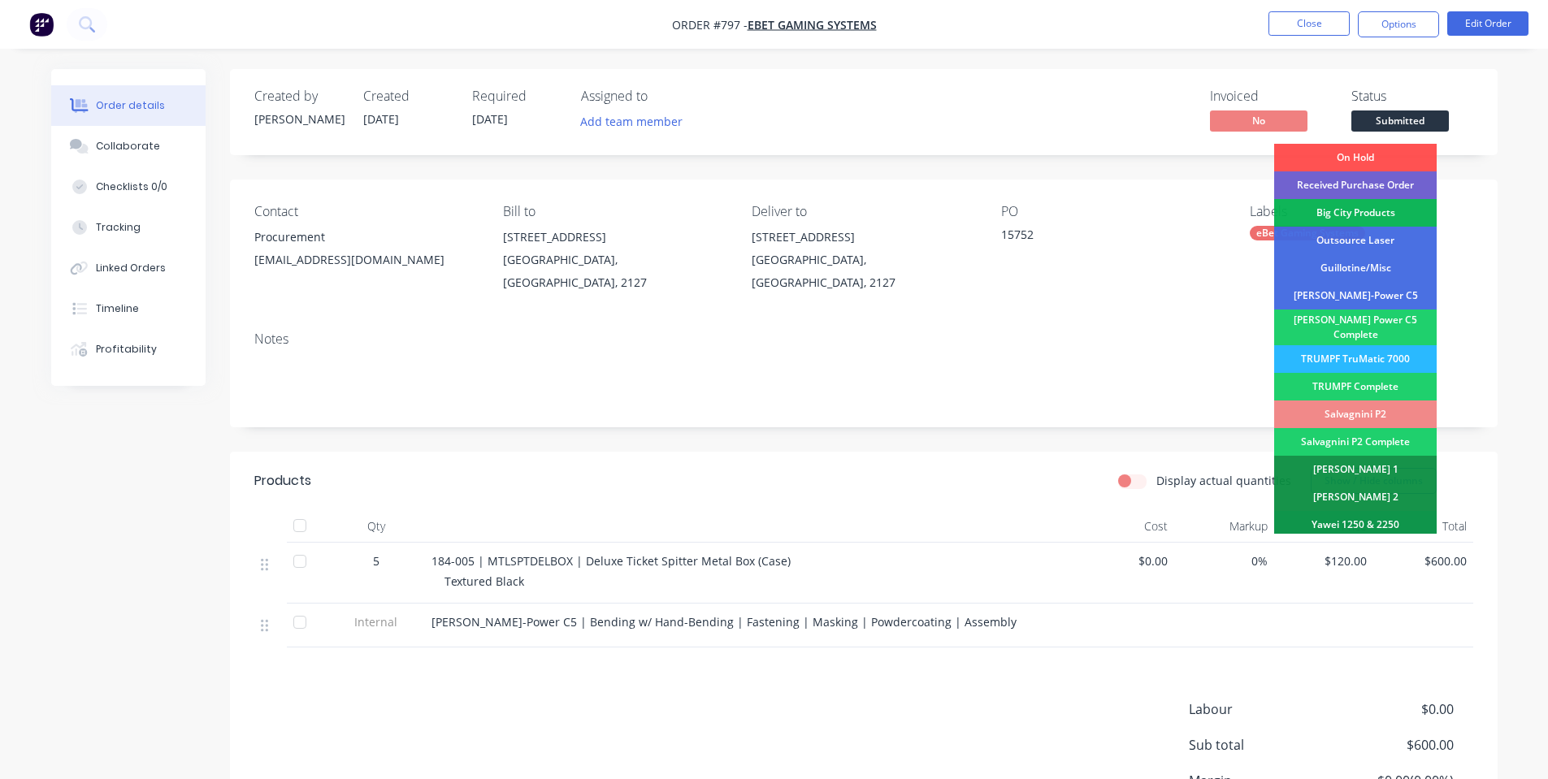
drag, startPoint x: 1490, startPoint y: 155, endPoint x: 1433, endPoint y: 72, distance: 100.5
click at [1487, 149] on div "Created by [PERSON_NAME] Created [DATE] Required [DATE] Assigned to Add team me…" at bounding box center [864, 490] width 1268 height 843
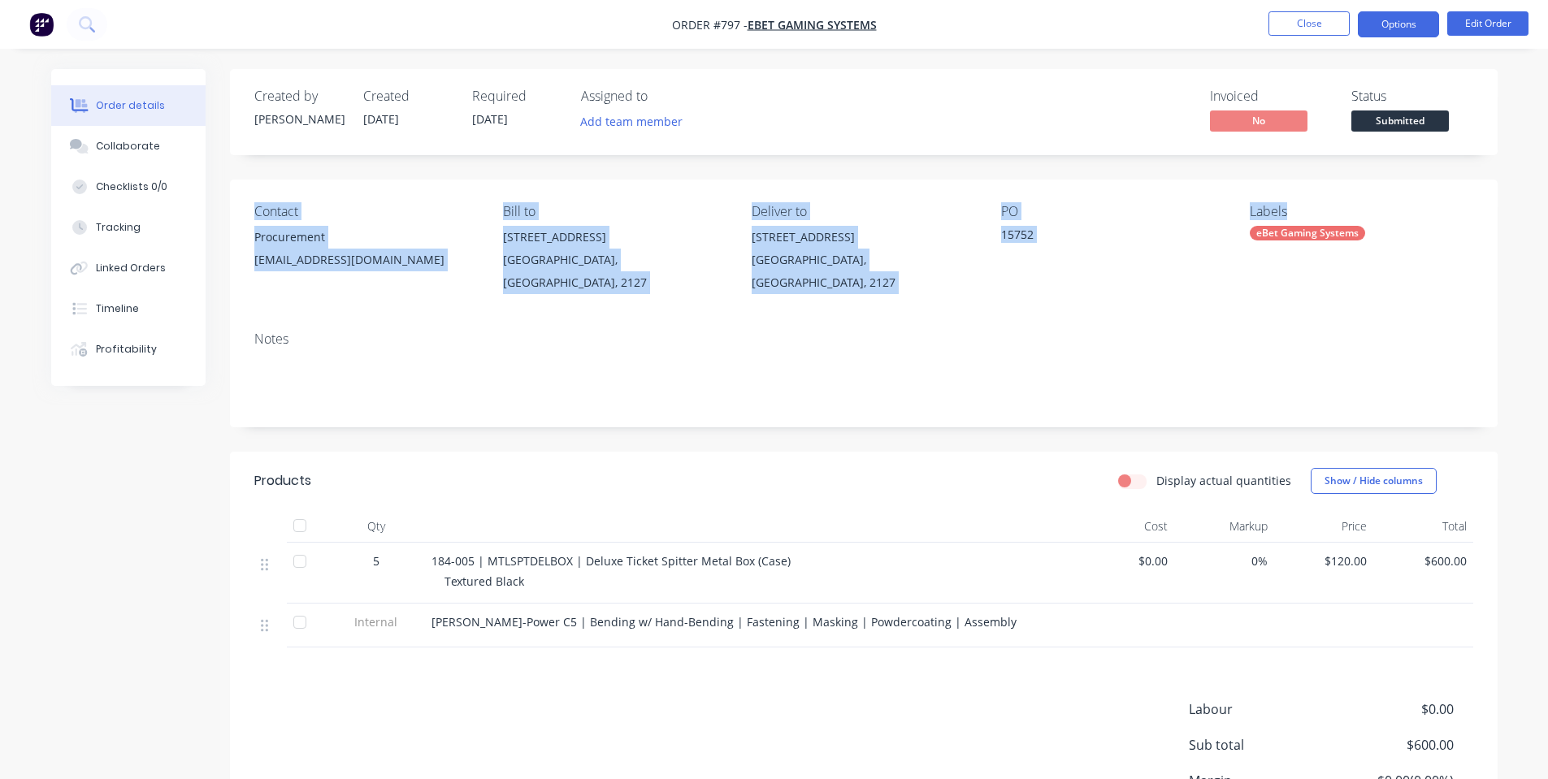
click at [1401, 29] on button "Options" at bounding box center [1398, 24] width 81 height 26
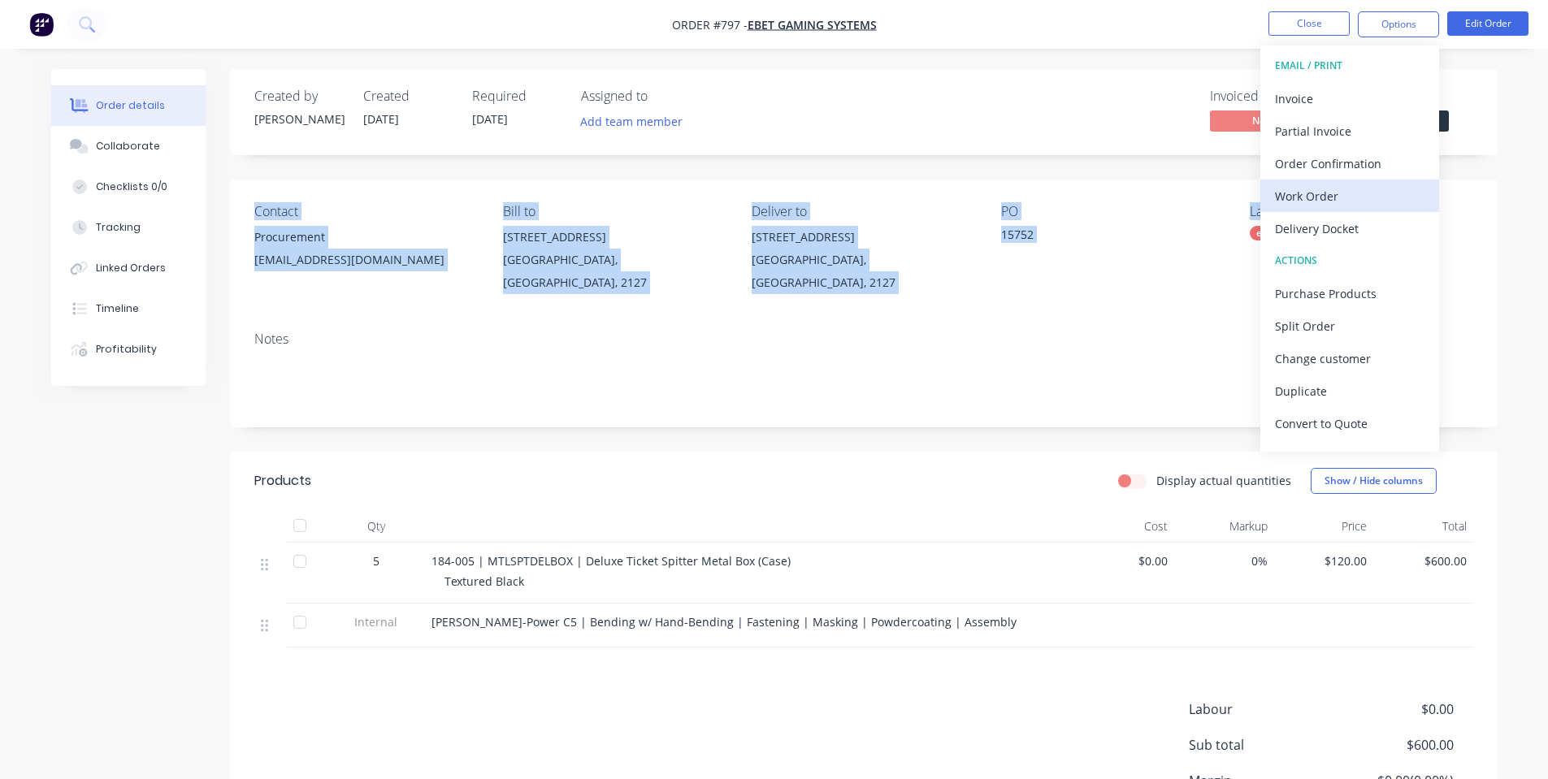
click at [1343, 201] on div "Work Order" at bounding box center [1350, 196] width 150 height 24
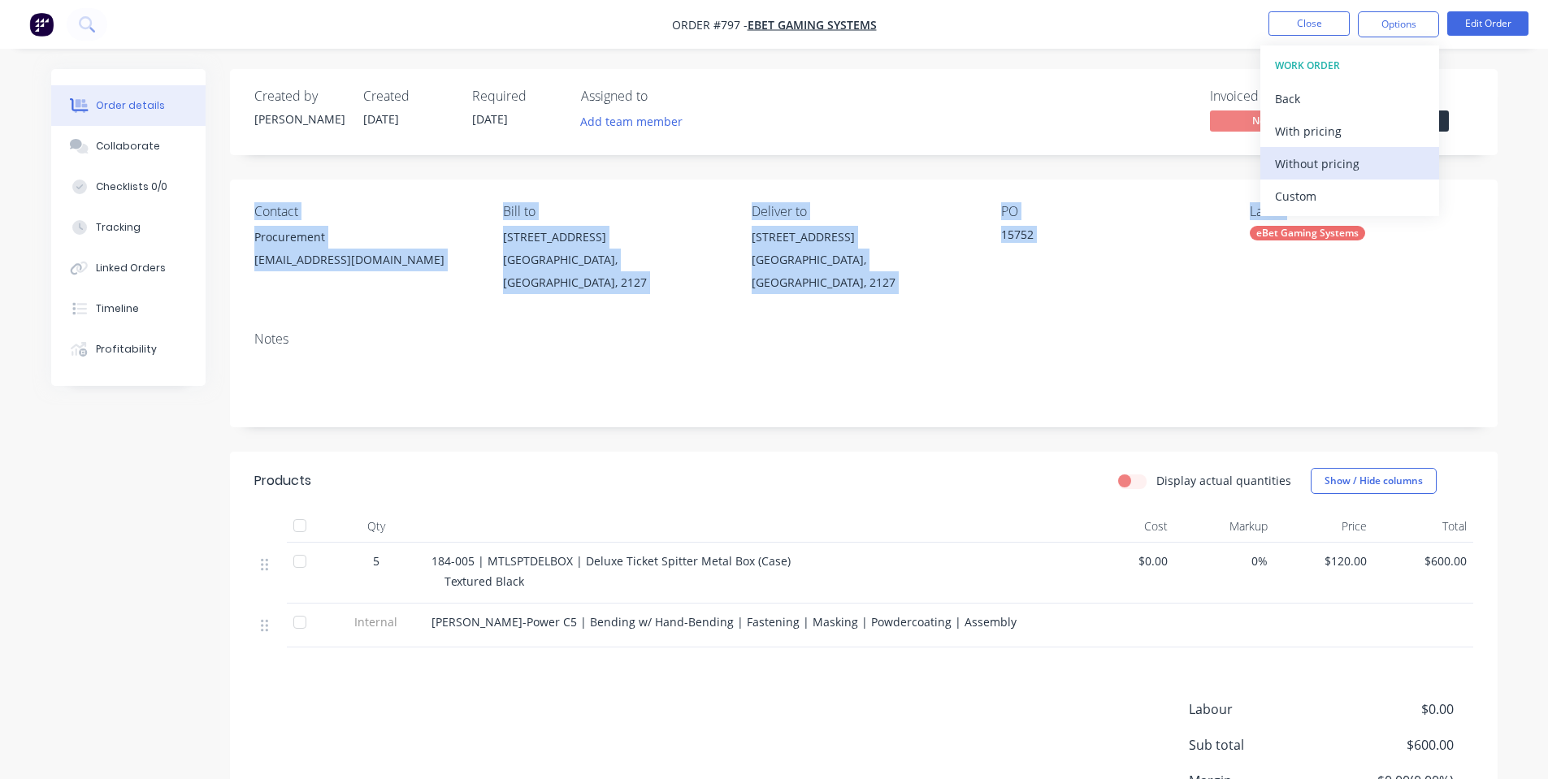
click at [1358, 158] on div "Without pricing" at bounding box center [1350, 164] width 150 height 24
click at [1137, 259] on div "PO 15752" at bounding box center [1112, 249] width 223 height 90
